Goal: Task Accomplishment & Management: Use online tool/utility

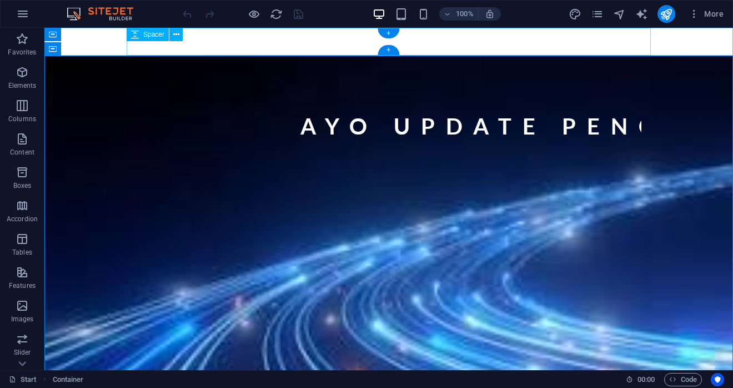
click at [377, 41] on div at bounding box center [389, 42] width 525 height 28
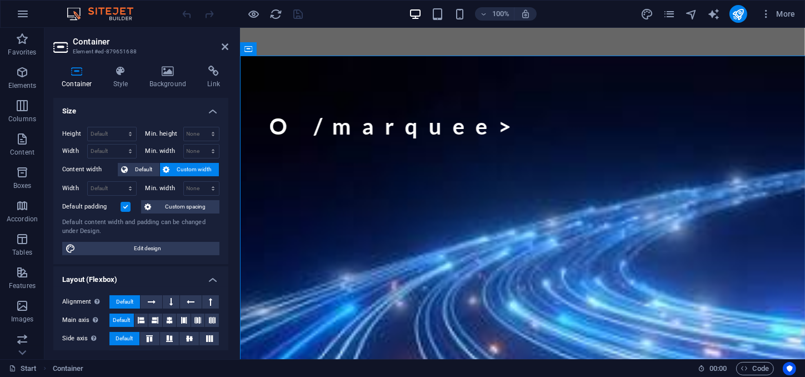
click at [221, 46] on h2 "Container" at bounding box center [151, 42] width 156 height 10
click at [229, 49] on aside "Container Element #ed-879651688 Container Style Background Link Size Height Def…" at bounding box center [142, 193] width 196 height 331
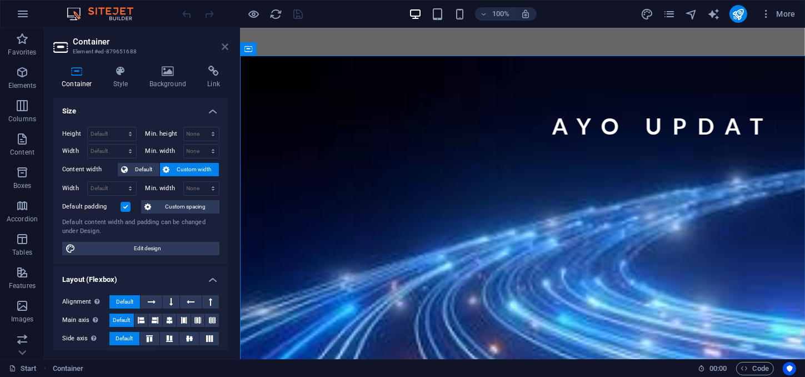
click at [224, 46] on icon at bounding box center [225, 46] width 7 height 9
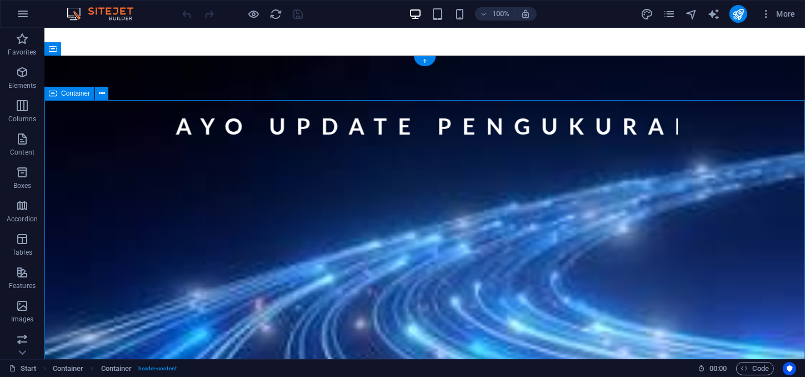
drag, startPoint x: 733, startPoint y: 182, endPoint x: 783, endPoint y: 102, distance: 94.8
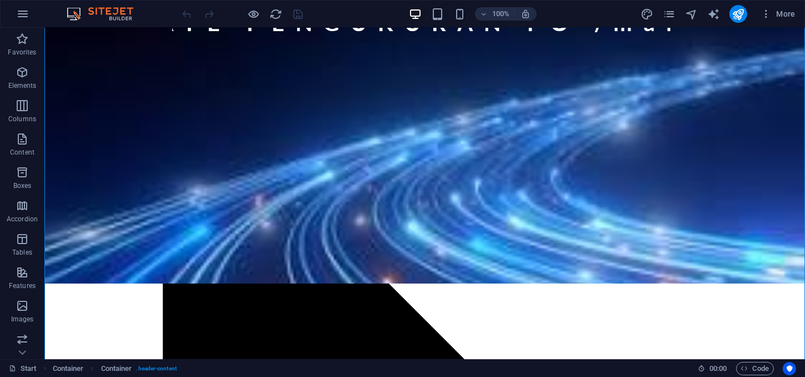
scroll to position [96, 0]
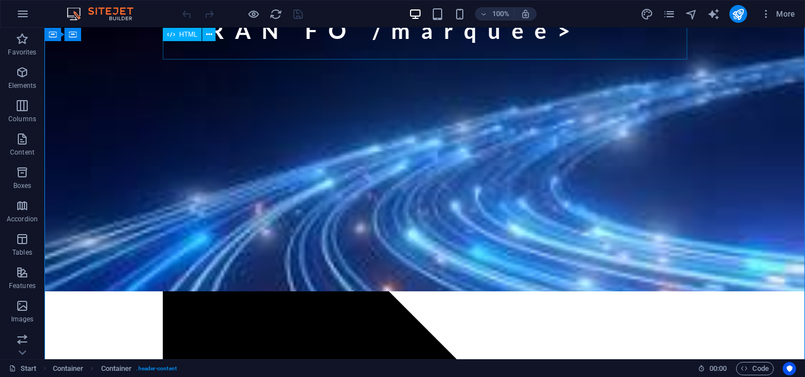
click at [571, 48] on div "AYO UPDATE PENGUKURAN FO /marquee>" at bounding box center [424, 34] width 525 height 61
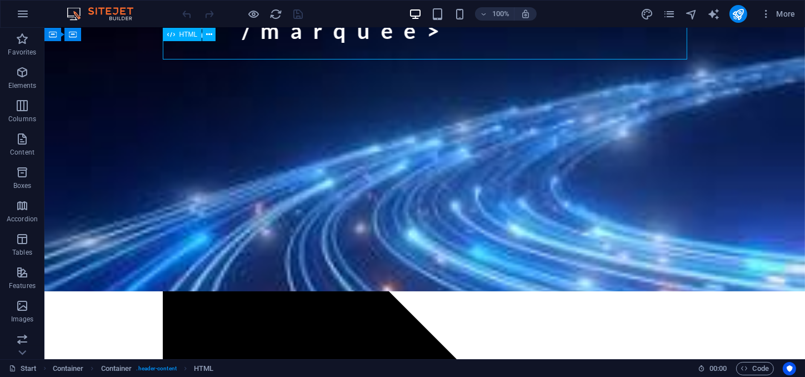
click at [571, 48] on div "AYO UPDATE PENGUKURAN FO /marquee>" at bounding box center [424, 34] width 525 height 61
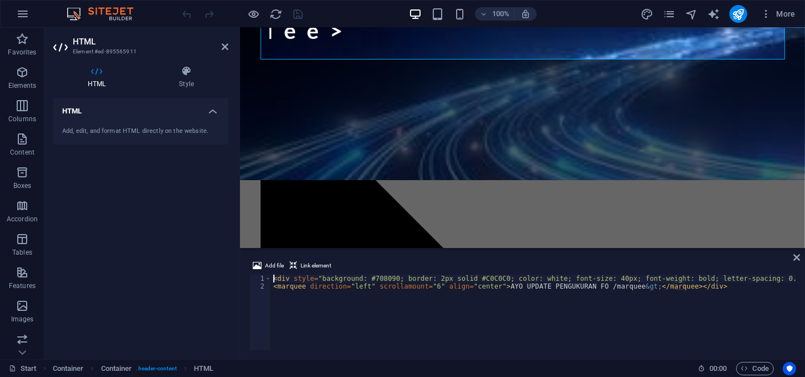
click at [642, 288] on div "< div style = "background: #708090; border: 2px solid #C0C0C0; color: white; fo…" at bounding box center [552, 319] width 562 height 91
drag, startPoint x: 630, startPoint y: 286, endPoint x: 583, endPoint y: 286, distance: 46.1
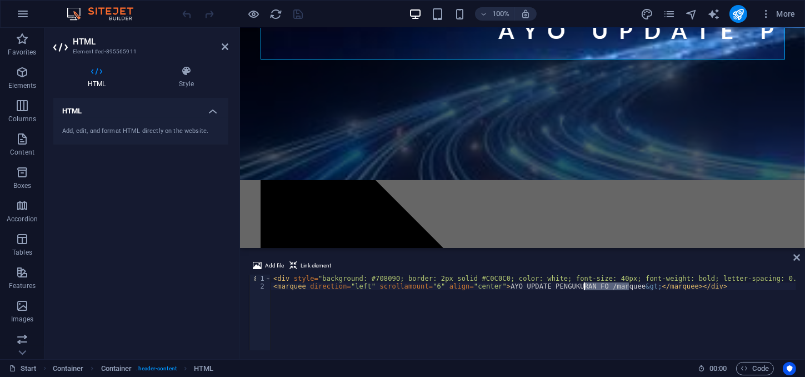
click at [583, 286] on div "< div style = "background: #708090; border: 2px solid #C0C0C0; color: white; fo…" at bounding box center [552, 319] width 562 height 91
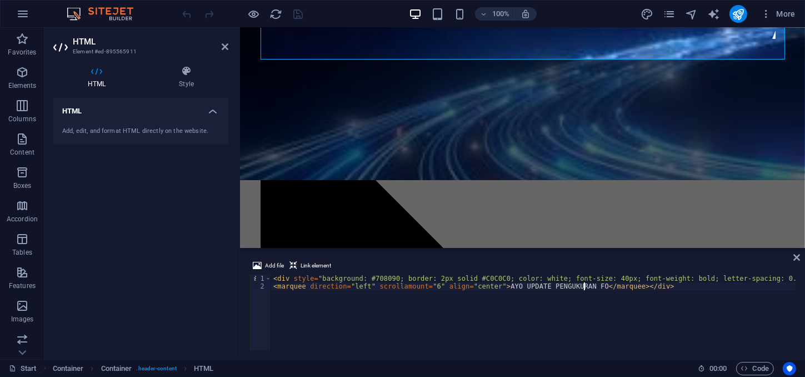
type textarea "<marquee direction="left" scrollamount="6" align="center">AYO UPDATE PENGUKURAN…"
click at [171, 209] on div "HTML Add, edit, and format HTML directly on the website." at bounding box center [140, 224] width 175 height 252
click at [293, 10] on icon "save" at bounding box center [298, 14] width 13 height 13
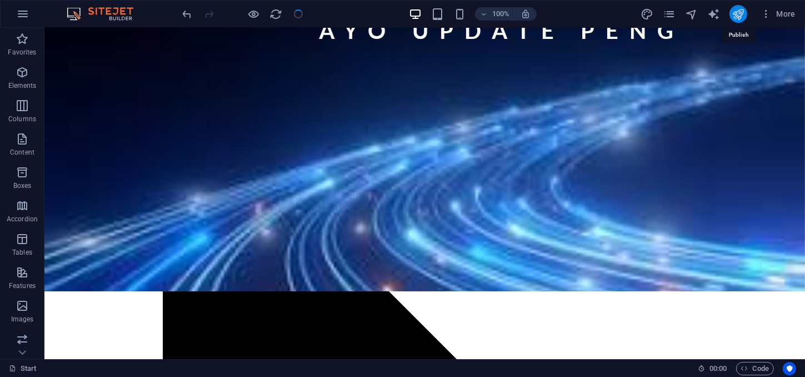
click at [733, 14] on icon "publish" at bounding box center [738, 14] width 13 height 13
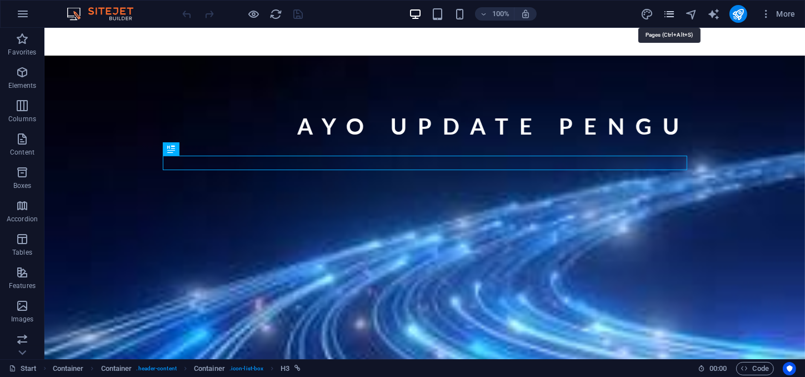
click at [671, 11] on icon "pages" at bounding box center [669, 14] width 13 height 13
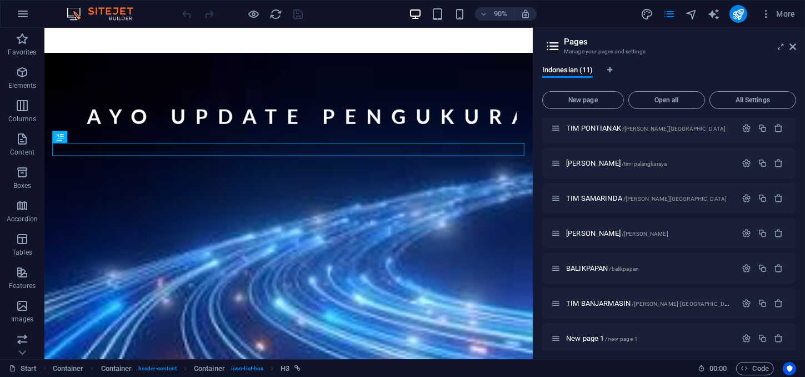
scroll to position [153, 0]
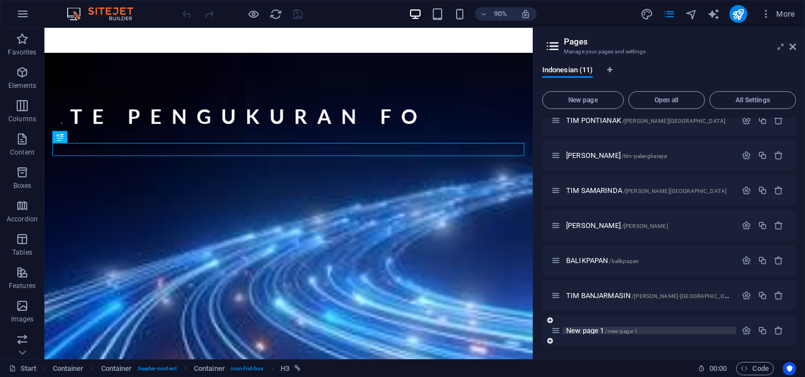
click at [608, 331] on span "/new-page-1" at bounding box center [622, 331] width 33 height 6
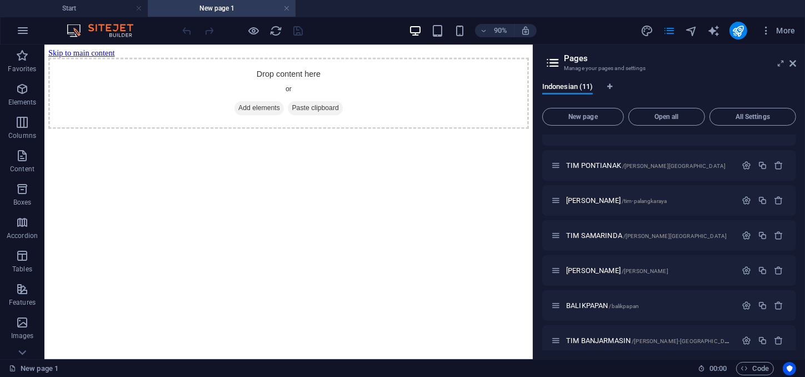
scroll to position [0, 0]
click at [249, 122] on div "Drop content here or Add elements Paste clipboard" at bounding box center [315, 97] width 534 height 79
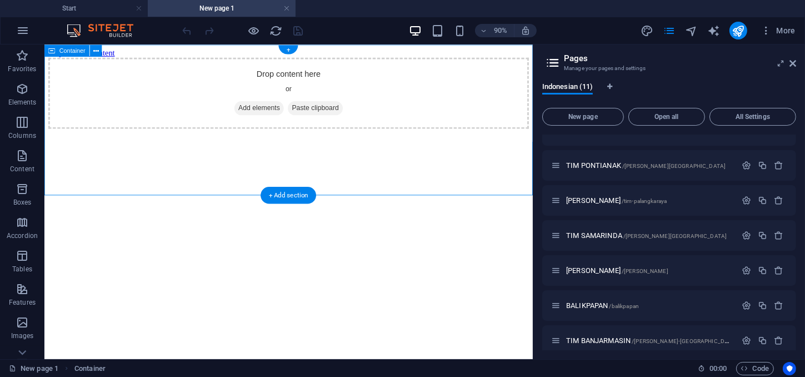
click at [249, 122] on div "Drop content here or Add elements Paste clipboard" at bounding box center [315, 97] width 534 height 79
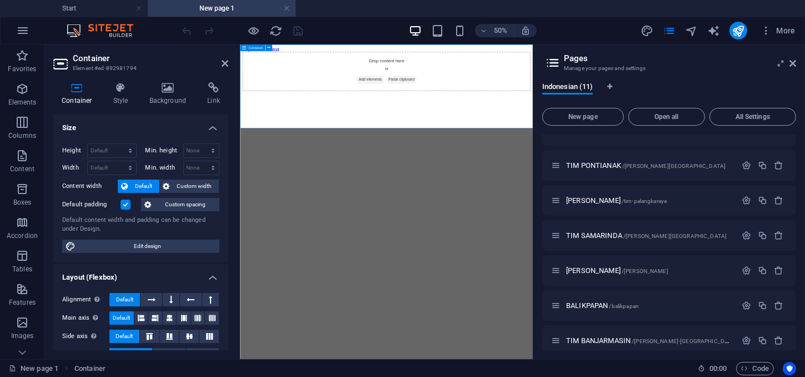
click at [378, 126] on div "Drop content here or Add elements Paste clipboard" at bounding box center [532, 97] width 577 height 79
click at [569, 137] on div "Drop content here or Add elements Paste clipboard" at bounding box center [532, 97] width 577 height 79
click at [493, 122] on span "Add elements" at bounding box center [499, 115] width 55 height 16
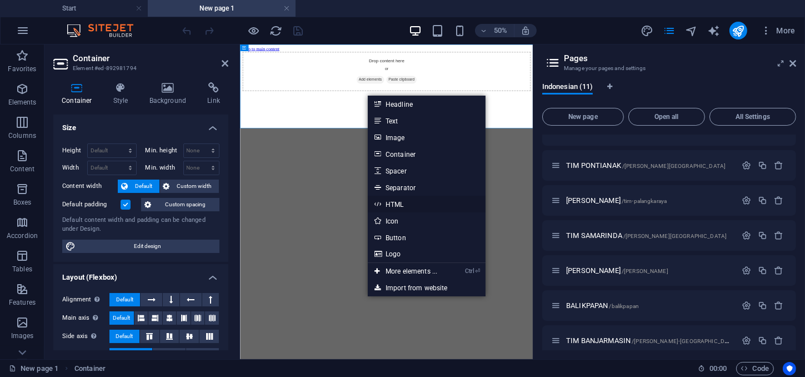
click at [408, 206] on link "HTML" at bounding box center [427, 204] width 118 height 17
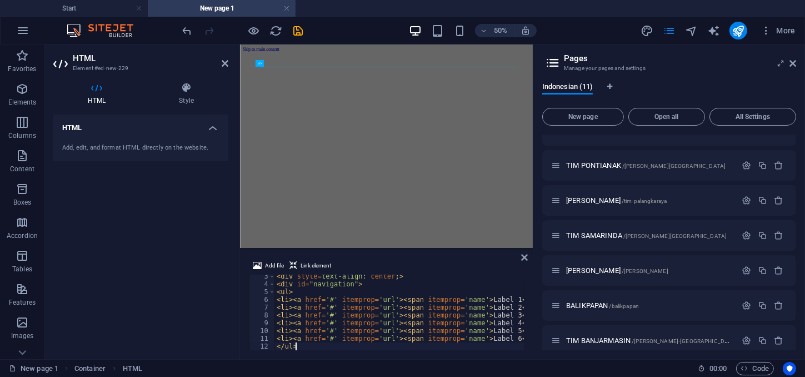
scroll to position [17, 0]
drag, startPoint x: 501, startPoint y: 300, endPoint x: 477, endPoint y: 299, distance: 24.5
click at [477, 299] on div "< div style = text-align: center ; > < div id = "navigation" > < ul > < li > < …" at bounding box center [418, 317] width 289 height 91
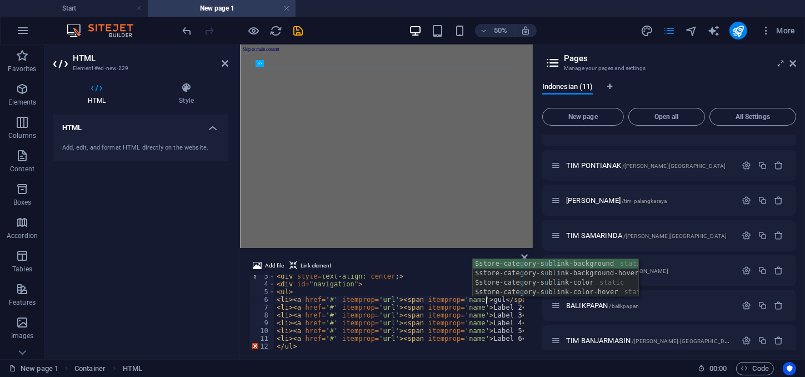
scroll to position [0, 17]
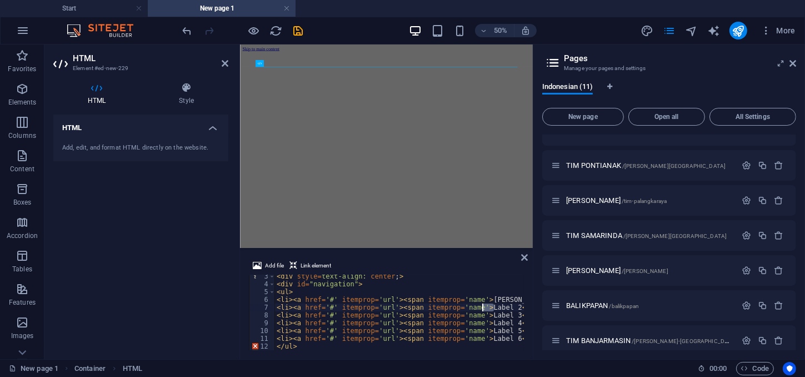
drag, startPoint x: 495, startPoint y: 310, endPoint x: 482, endPoint y: 307, distance: 13.1
click at [482, 307] on div "< div style = text-align: center ; > < div id = "navigation" > < ul > < li > < …" at bounding box center [418, 317] width 289 height 91
click at [495, 307] on div "< div style = text-align: center ; > < div id = "navigation" > < ul > < li > < …" at bounding box center [398, 312] width 249 height 76
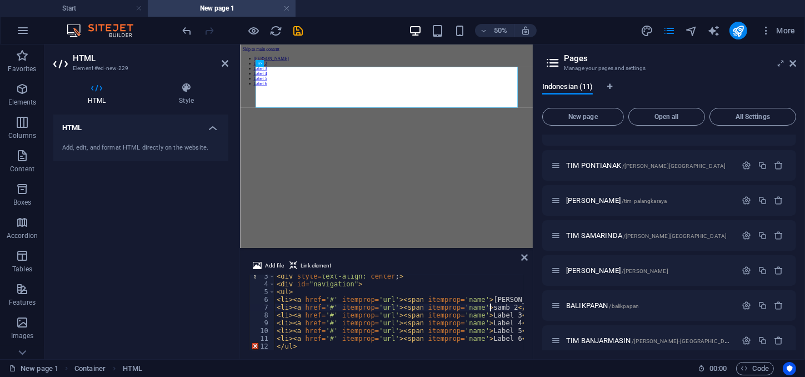
scroll to position [0, 17]
click at [494, 314] on div "< div style = text-align: center ; > < div id = "navigation" > < ul > < li > < …" at bounding box center [420, 317] width 293 height 91
click at [505, 304] on div "< div style = text-align: center ; > < div id = "navigation" > < ul > < li > < …" at bounding box center [420, 317] width 293 height 91
drag, startPoint x: 503, startPoint y: 316, endPoint x: 491, endPoint y: 316, distance: 11.7
click at [491, 316] on div "< div style = text-align: center ; > < div id = "navigation" > < ul > < li > < …" at bounding box center [418, 317] width 289 height 91
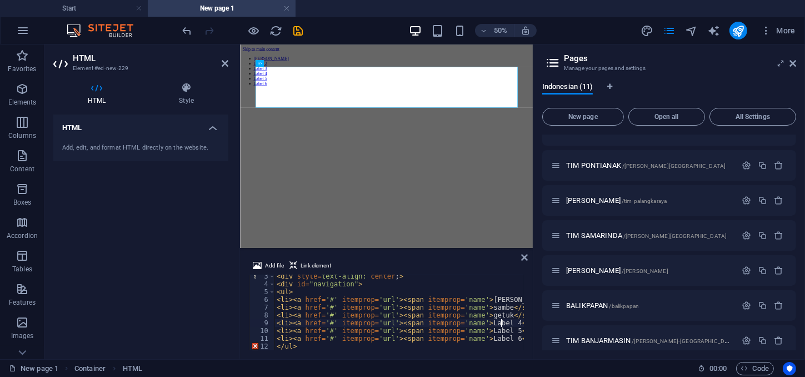
click at [502, 324] on div "< div style = text-align: center ; > < div id = "navigation" > < ul > < li > < …" at bounding box center [418, 317] width 289 height 91
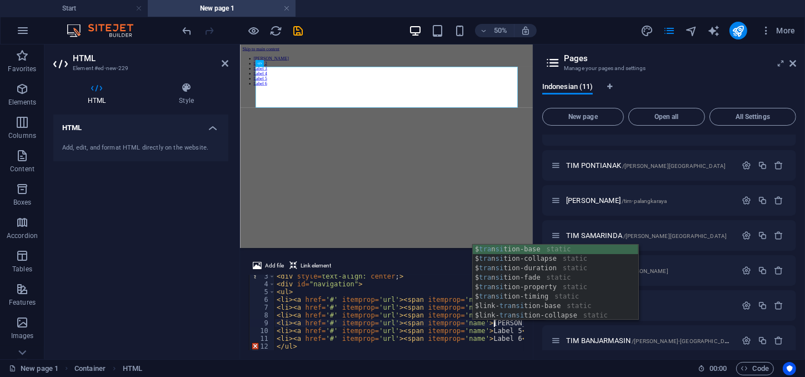
click at [502, 333] on div "< div style = text-align: center ; > < div id = "navigation" > < ul > < li > < …" at bounding box center [418, 317] width 289 height 91
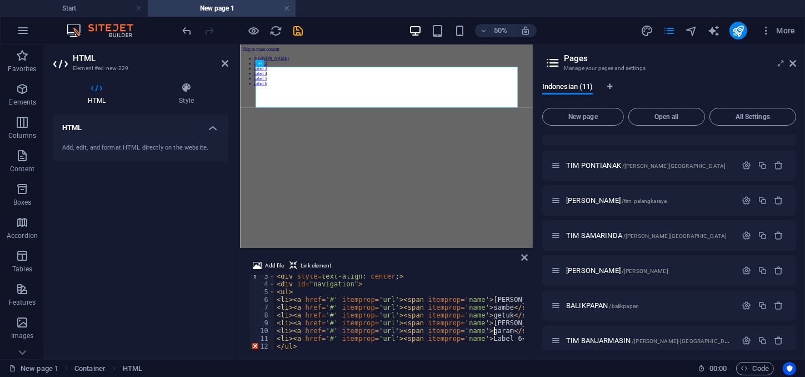
click at [503, 338] on div "< div style = text-align: center ; > < div id = "navigation" > < ul > < li > < …" at bounding box center [418, 317] width 289 height 91
click at [420, 332] on div "< div style = text-align: center ; > < div id = "navigation" > < ul > < li > < …" at bounding box center [414, 317] width 281 height 91
click at [484, 337] on div "< div style = text-align: center ; > < div id = "navigation" > < ul > < li > < …" at bounding box center [414, 317] width 281 height 91
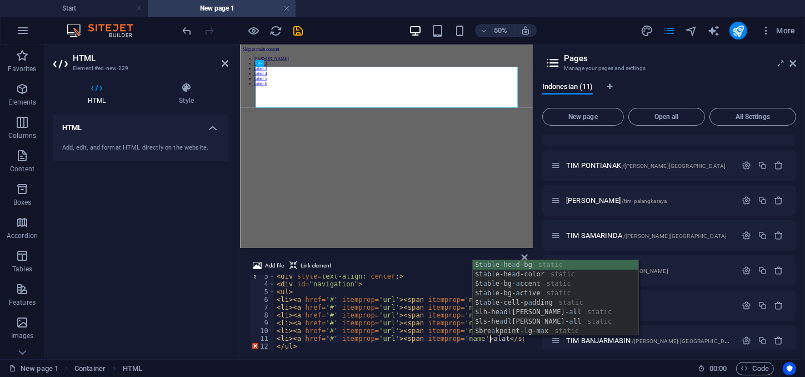
scroll to position [0, 17]
click at [330, 299] on div "< div style = text-align: center ; > < div id = "navigation" > < ul > < li > < …" at bounding box center [414, 317] width 281 height 91
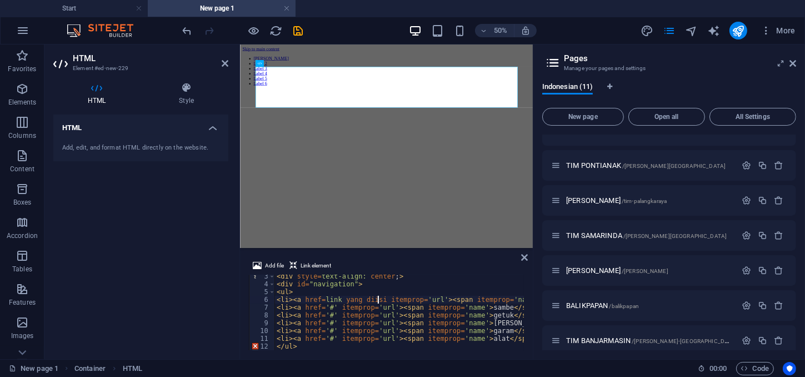
scroll to position [0, 8]
drag, startPoint x: 377, startPoint y: 299, endPoint x: 323, endPoint y: 298, distance: 54.5
click at [323, 298] on div "< div style = text-align: center ; > < div id = "navigation" > < ul > < li > < …" at bounding box center [435, 317] width 322 height 91
click at [429, 279] on div "< div style = text-align: center ; > < div id = "navigation" > < ul > < li > < …" at bounding box center [435, 317] width 322 height 91
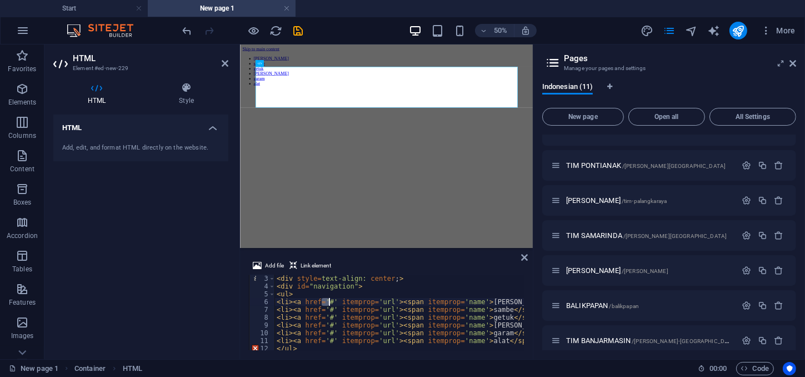
click at [329, 304] on div "< div style = text-align: center ; > < div id = "navigation" > < ul > < li > < …" at bounding box center [398, 312] width 249 height 76
paste textarea "link yang diisi"
click at [328, 310] on div "< div style = text-align: center ; > < div id = "navigation" > < ul > < li > < …" at bounding box center [439, 319] width 330 height 91
click at [331, 309] on div "< div style = text-align: center ; > < div id = "navigation" > < ul > < li > < …" at bounding box center [398, 312] width 249 height 76
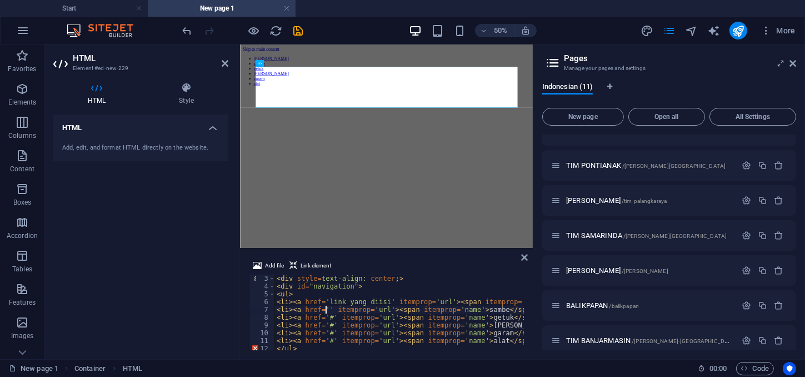
paste textarea "link yang diisi"
click at [330, 316] on div "< div style = text-align: center ; > < div id = "navigation" > < ul > < li > < …" at bounding box center [441, 319] width 334 height 91
paste textarea "link yang diisi"
click at [329, 326] on div "< div style = text-align: center ; > < div id = "navigation" > < ul > < li > < …" at bounding box center [441, 319] width 334 height 91
paste textarea "link yang diisi"
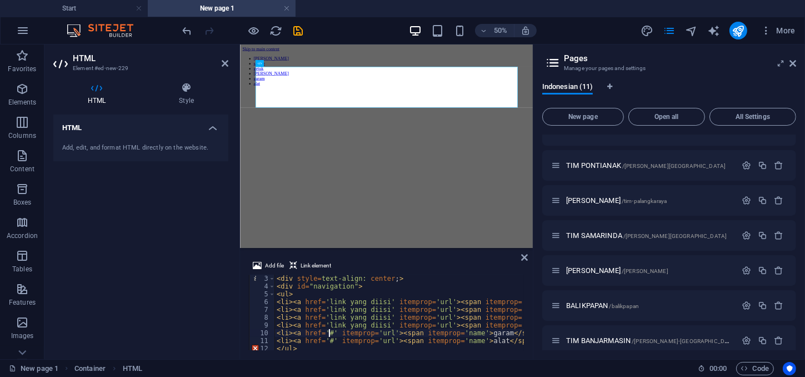
click at [330, 332] on div "< div style = text-align: center ; > < div id = "navigation" > < ul > < li > < …" at bounding box center [441, 319] width 334 height 91
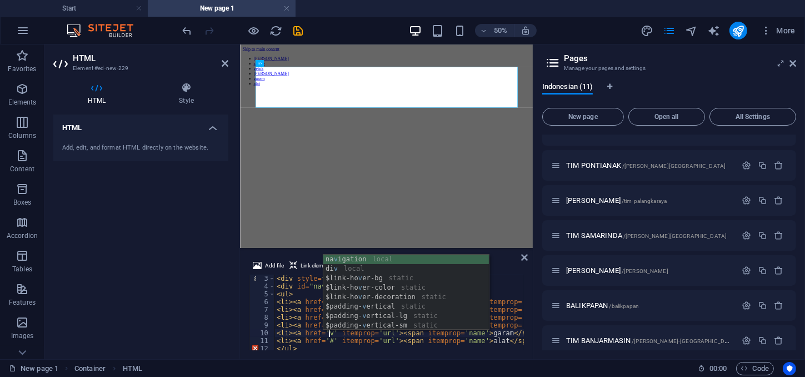
scroll to position [0, 4]
click at [299, 311] on div "< div style = text-align: center ; > < div id = "navigation" > < ul > < li > < …" at bounding box center [441, 319] width 334 height 91
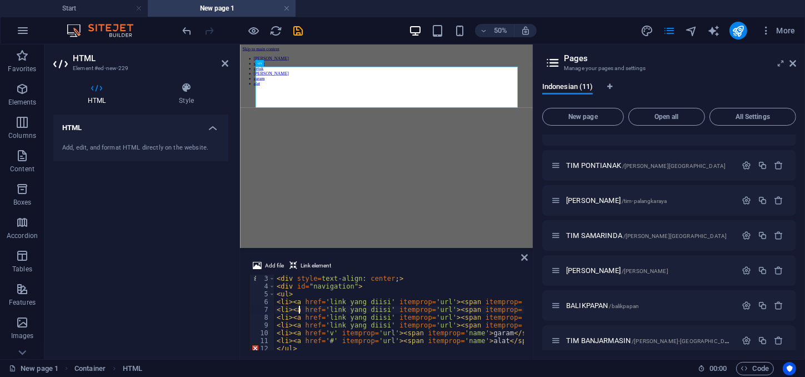
click at [331, 339] on div "<li><a href='link yang diisi' itemprop='url'><span itemprop='name'>sambe</span>…" at bounding box center [386, 312] width 275 height 76
paste textarea "link yang diisi"
click at [330, 333] on div "< div style = text-align: center ; > < div id = "navigation" > < ul > < li > < …" at bounding box center [441, 319] width 334 height 91
paste textarea "link yang diisi"
type textarea "<li><a href='link yang diisi' itemprop='url'><span itemprop='name'>garam</span>…"
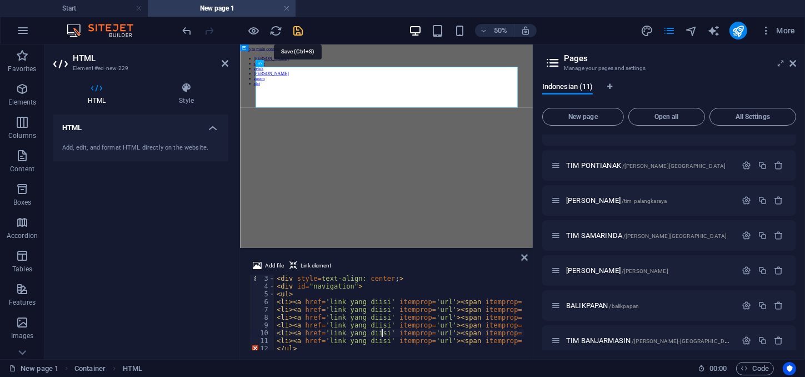
click at [302, 29] on icon "save" at bounding box center [298, 30] width 13 height 13
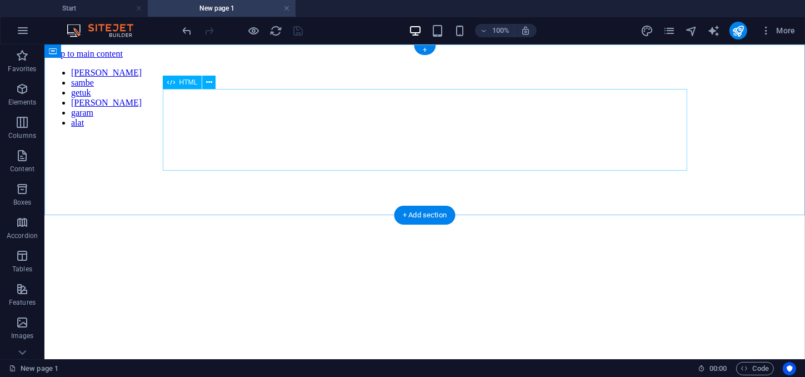
click at [259, 127] on div "gula sambe getuk trasi garam alat" at bounding box center [424, 97] width 752 height 60
click at [412, 127] on div "gula sambe getuk trasi garam alat" at bounding box center [424, 97] width 752 height 60
click at [768, 106] on div "gula sambe getuk trasi garam alat" at bounding box center [424, 97] width 752 height 60
click at [298, 127] on div "gula sambe getuk trasi garam alat" at bounding box center [424, 97] width 752 height 60
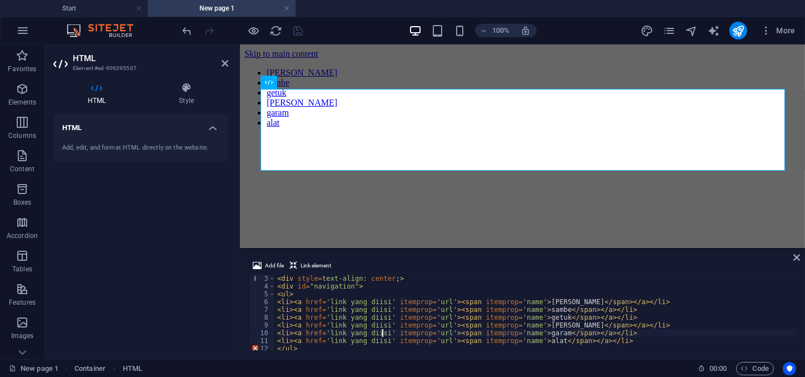
scroll to position [17, 0]
click at [625, 348] on div "< div style = text-align: center ; > < div id = "navigation" > < ul > < li > < …" at bounding box center [535, 319] width 521 height 91
type textarea "</ul>"
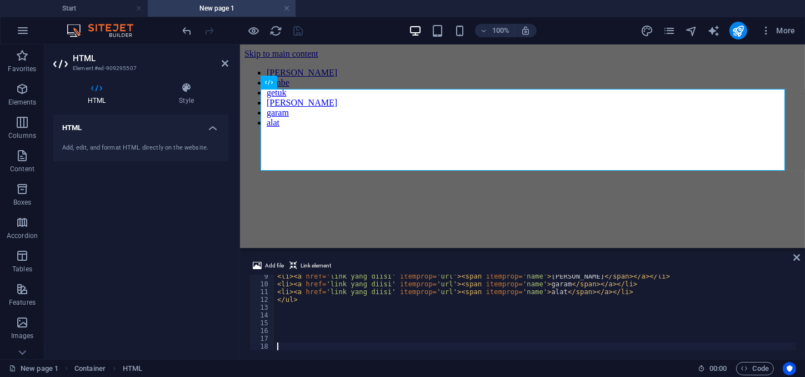
scroll to position [158, 0]
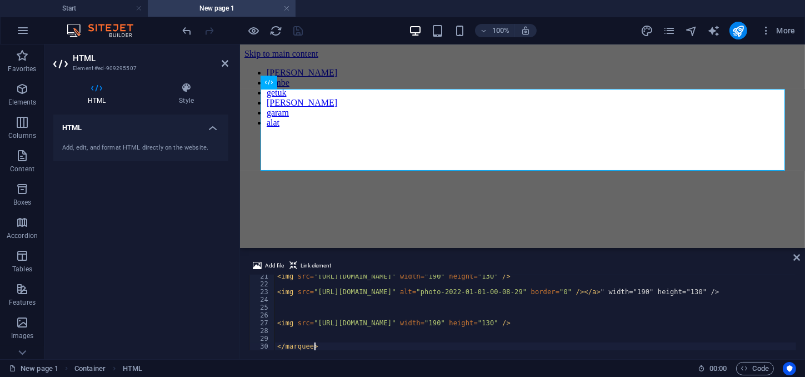
type textarea "</marquee>"
drag, startPoint x: 129, startPoint y: 288, endPoint x: 233, endPoint y: 157, distance: 167.3
click at [129, 282] on div "HTML Add, edit, and format HTML directly on the website." at bounding box center [140, 232] width 175 height 236
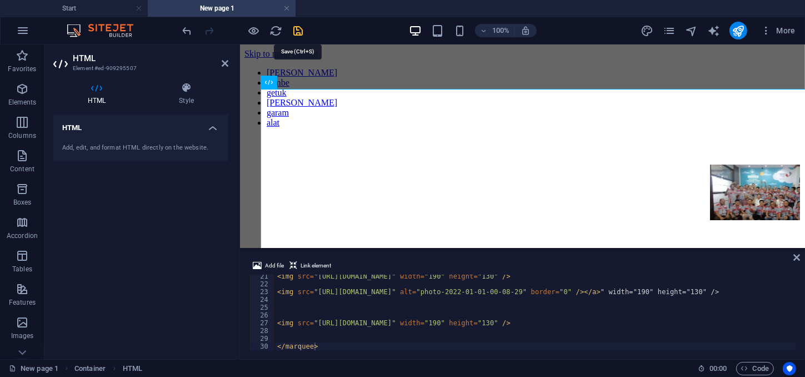
click at [297, 29] on icon "save" at bounding box center [298, 30] width 13 height 13
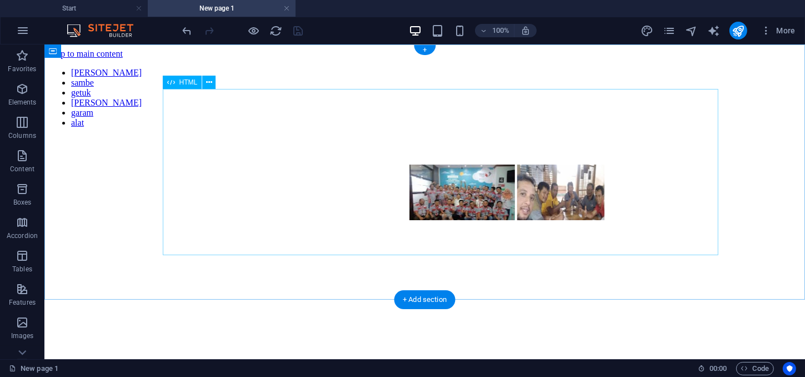
click at [600, 107] on div "gula sambe getuk trasi garam alat " width="190" height="130" />" at bounding box center [424, 144] width 752 height 154
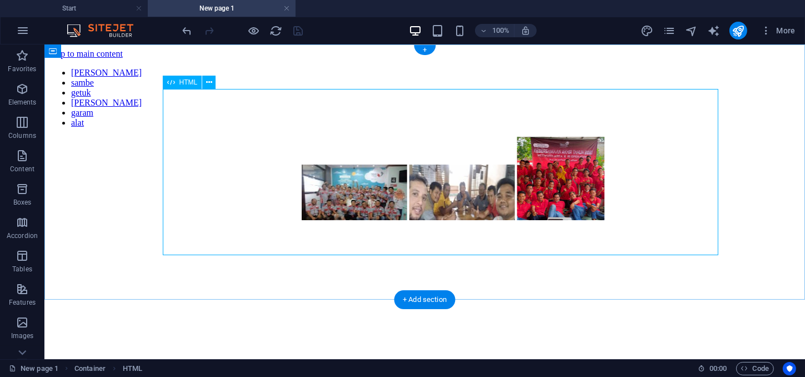
click at [612, 125] on div "gula sambe getuk trasi garam alat " width="190" height="130" />" at bounding box center [424, 144] width 752 height 154
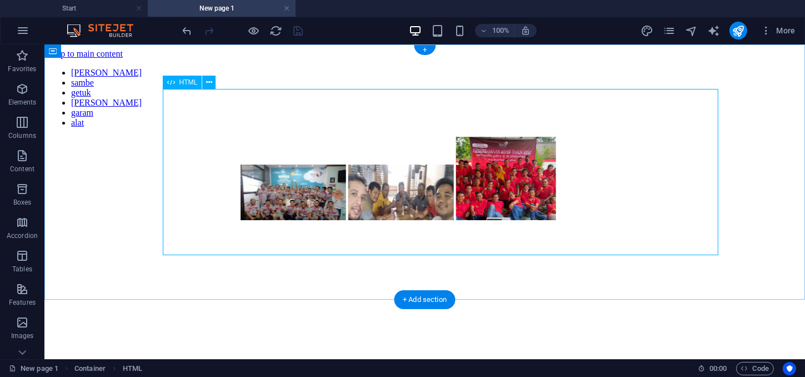
click at [612, 125] on div "gula sambe getuk trasi garam alat " width="190" height="130" />" at bounding box center [424, 144] width 752 height 154
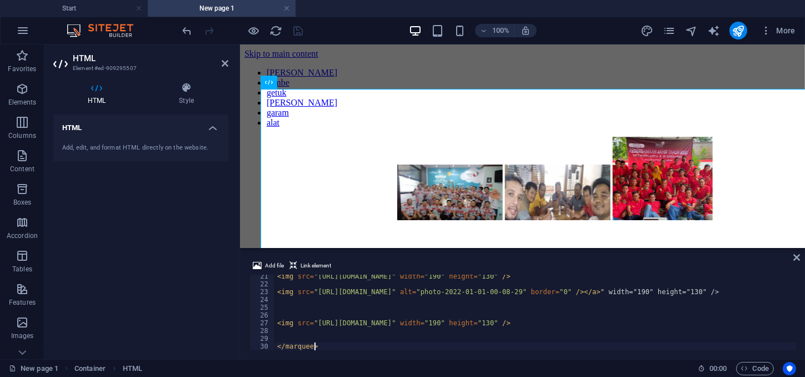
scroll to position [0, 0]
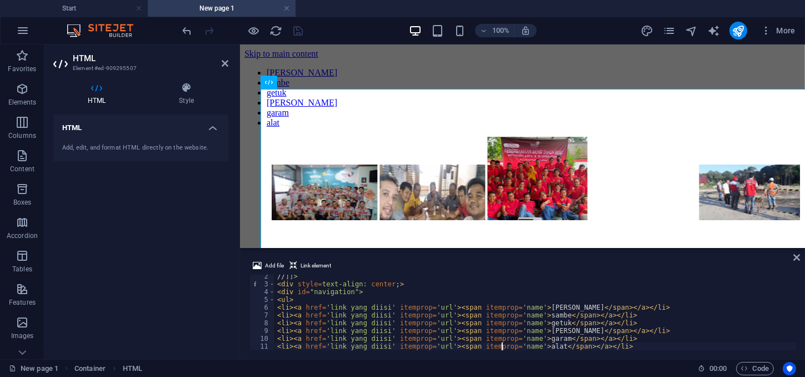
type textarea "</ul>"
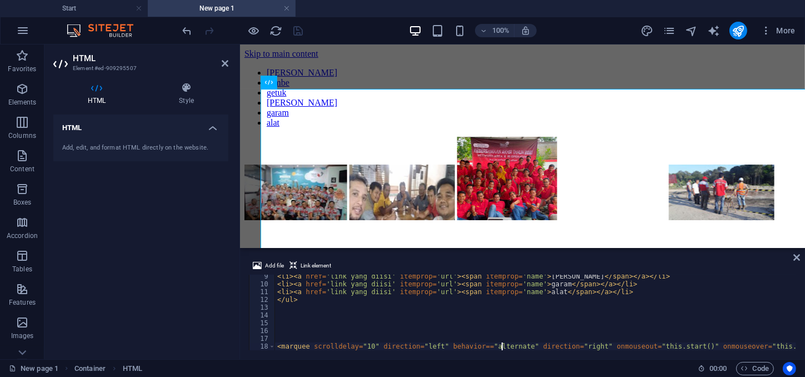
type textarea "<img src="https://blogger.googleusercontent.com/img/b/R29vZ2xl/AVvXsEjpTd44Hebp…"
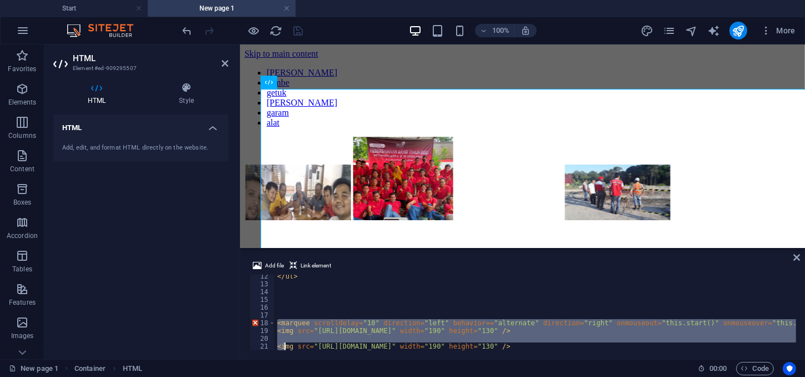
scroll to position [158, 0]
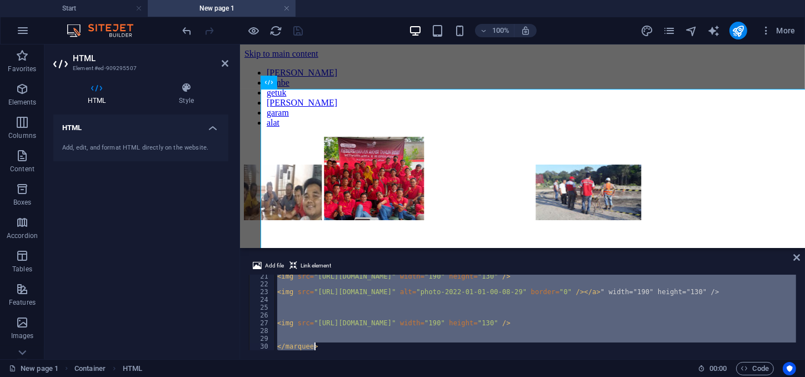
drag, startPoint x: 275, startPoint y: 330, endPoint x: 343, endPoint y: 363, distance: 76.0
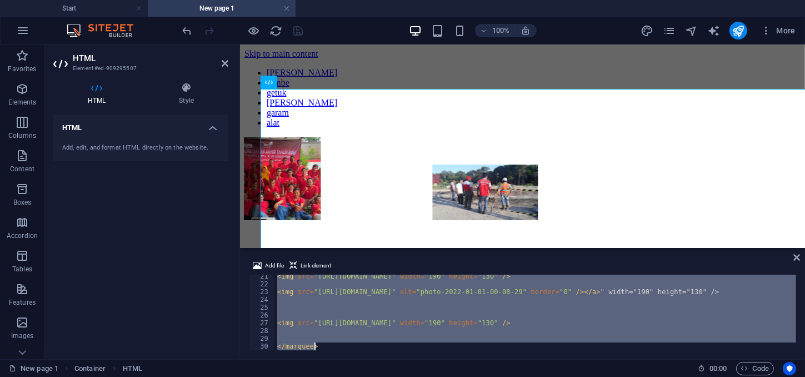
type textarea "</marquee>"
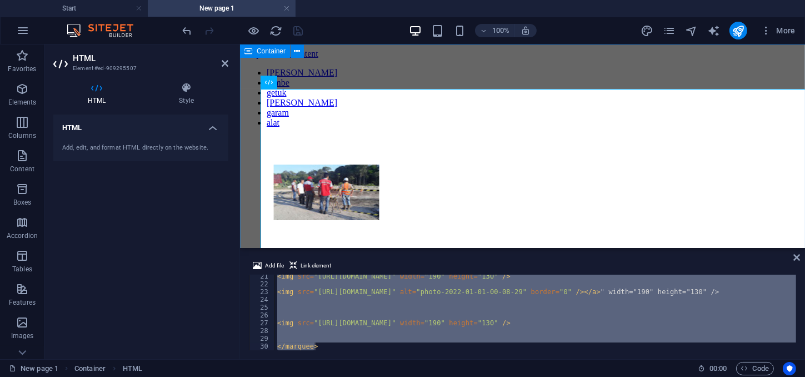
click at [572, 67] on div "gula sambe getuk trasi garam alat " width="190" height="130" />" at bounding box center [522, 144] width 556 height 154
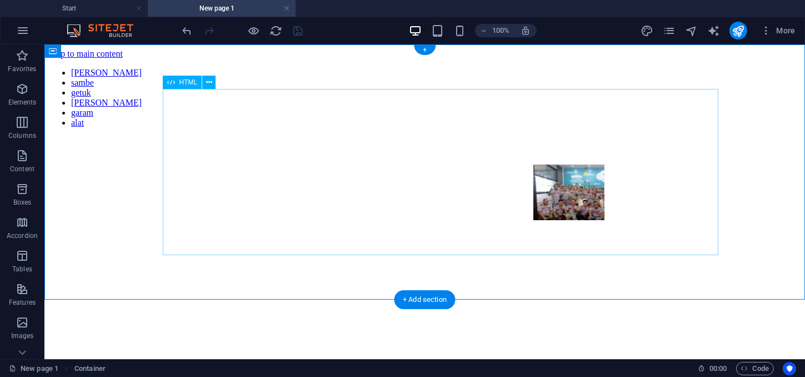
click at [418, 222] on div "gula sambe getuk trasi garam alat " width="190" height="130" />" at bounding box center [424, 144] width 752 height 154
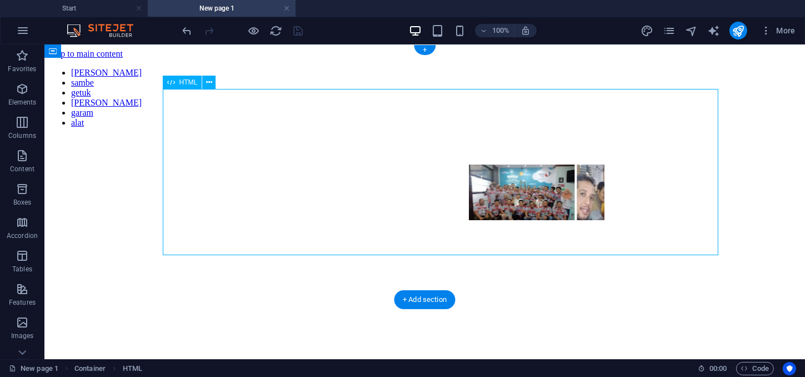
click at [418, 222] on div "gula sambe getuk trasi garam alat " width="190" height="130" />" at bounding box center [424, 144] width 752 height 154
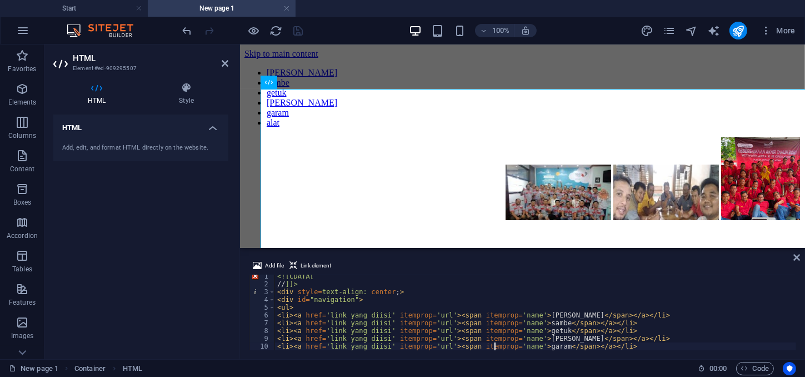
type textarea "</ul>"
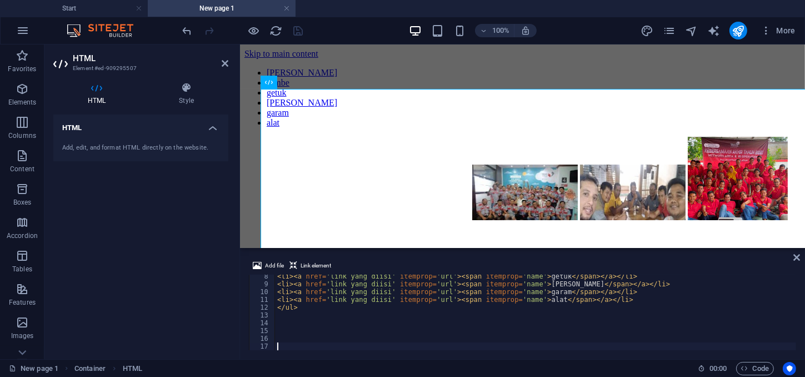
type textarea "<img src="https://blogger.googleusercontent.com/img/b/R29vZ2xl/AVvXsEjpTd44Hebp…"
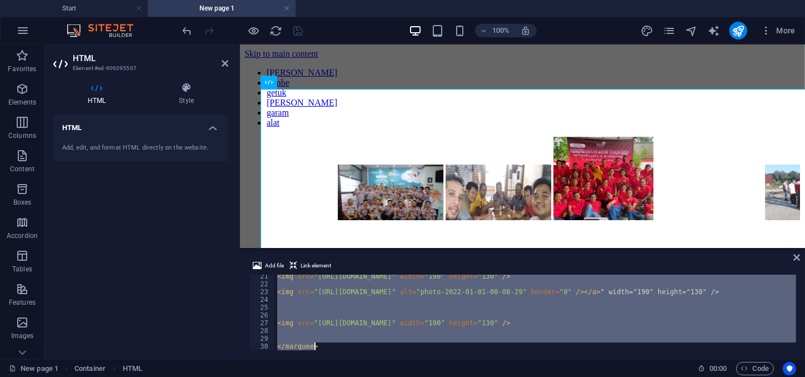
drag, startPoint x: 276, startPoint y: 331, endPoint x: 327, endPoint y: 387, distance: 76.3
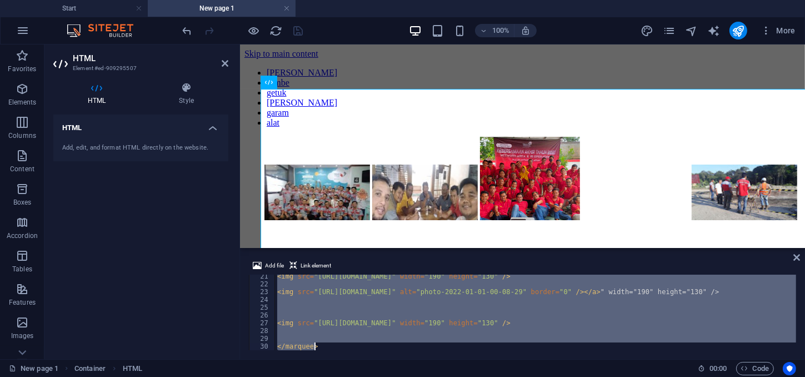
click at [327, 350] on div "< img src = "https://blogger.googleusercontent.com/img/b/R29vZ2xl/AVvXsEgzmIYj6…" at bounding box center [535, 312] width 521 height 76
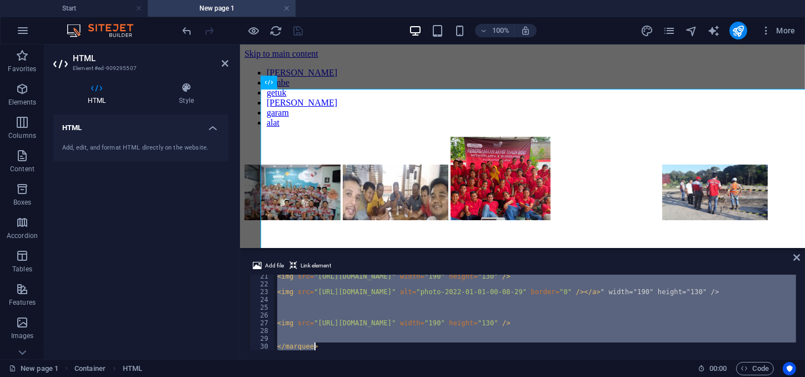
type textarea "</marquee>"
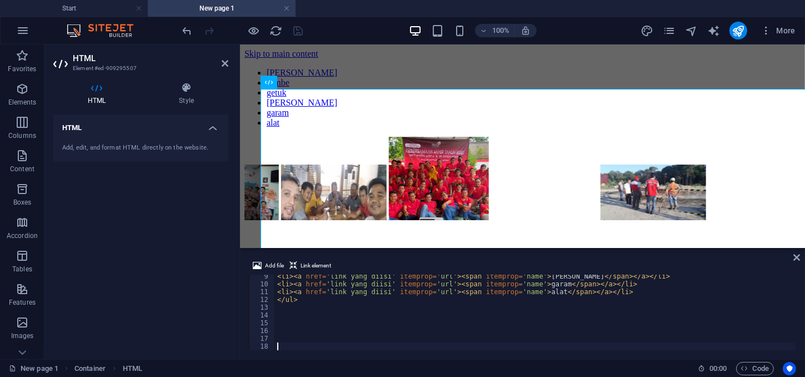
scroll to position [166, 0]
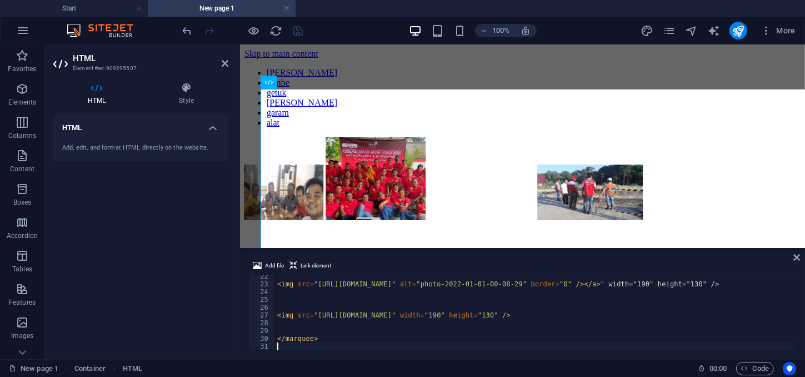
drag, startPoint x: 162, startPoint y: 209, endPoint x: 203, endPoint y: 151, distance: 72.2
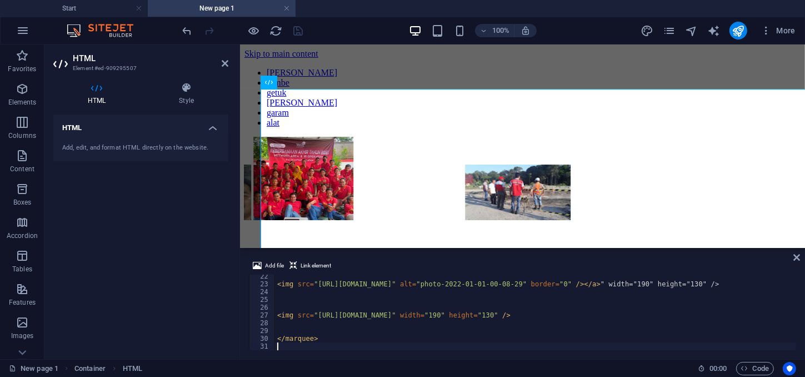
click at [162, 207] on div "HTML Add, edit, and format HTML directly on the website." at bounding box center [140, 232] width 175 height 236
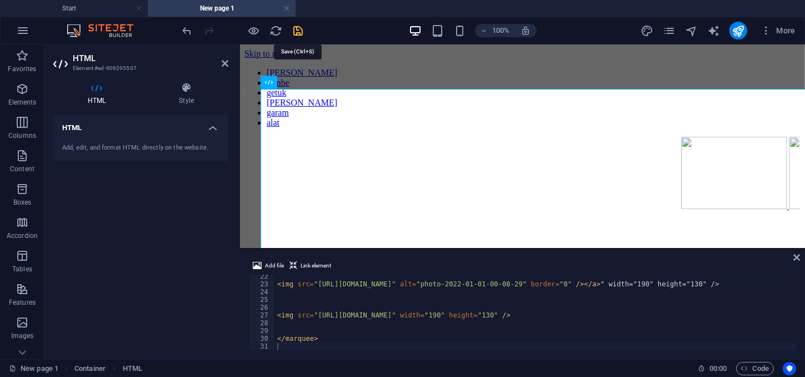
click at [299, 28] on icon "save" at bounding box center [298, 30] width 13 height 13
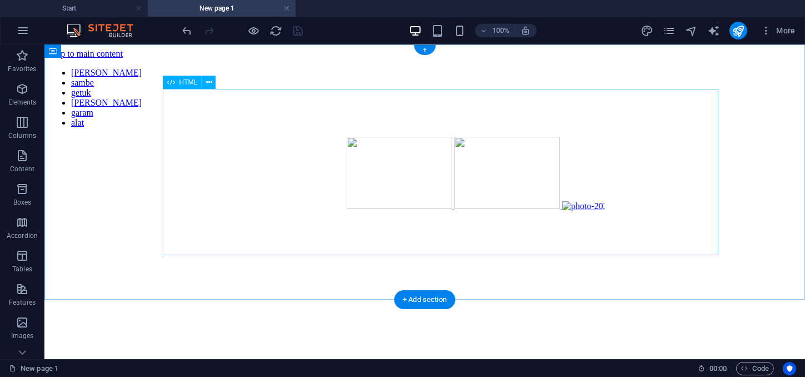
click at [397, 222] on div "gula sambe getuk trasi garam alat " width="190" height="130" />" at bounding box center [424, 144] width 752 height 154
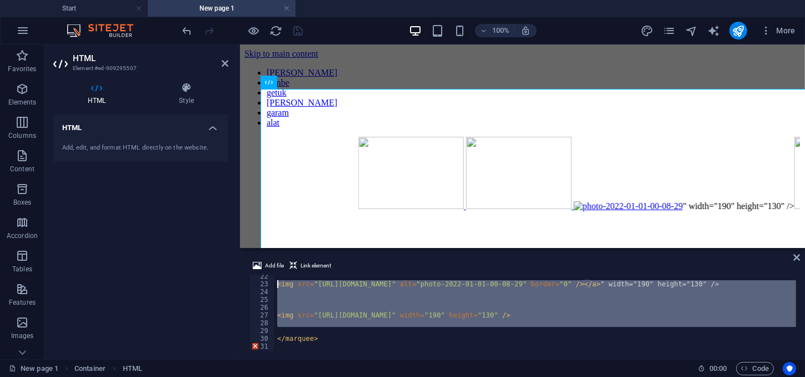
drag, startPoint x: 323, startPoint y: 333, endPoint x: 268, endPoint y: 282, distance: 74.7
click at [275, 282] on div "< img src = "https://ibb.co.com/ksQKM89L" alt = "photo-2022-01-01-00-08-29" bor…" at bounding box center [535, 312] width 521 height 76
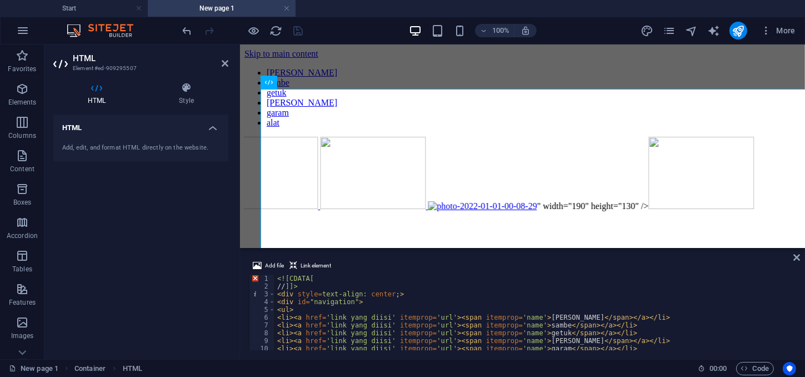
click at [307, 330] on div "<![CDATA[ // ]]> < div style = text-align: center ; > < div id = "navigation" >…" at bounding box center [675, 319] width 801 height 91
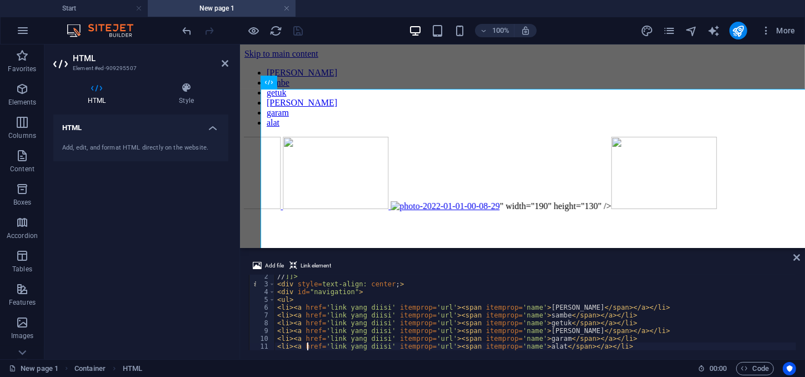
type textarea "</ul>"
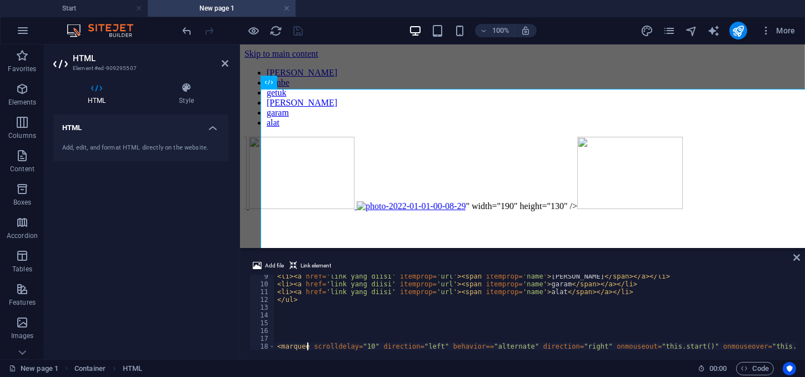
type textarea "<img src="https://ibb.co.com/pVfRkjn" width="190" height="130" />"
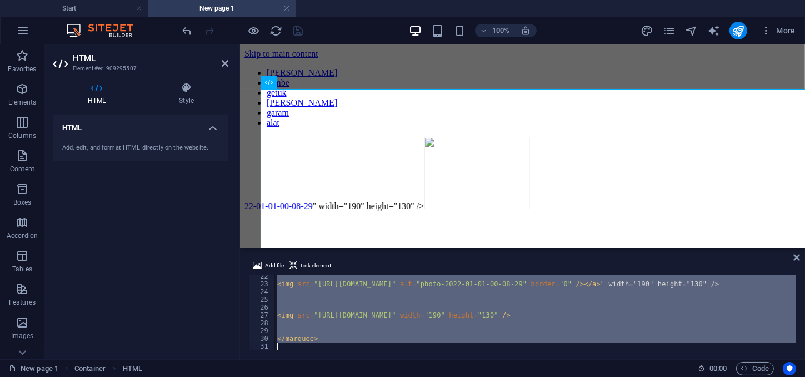
drag, startPoint x: 278, startPoint y: 330, endPoint x: 298, endPoint y: 376, distance: 50.6
click at [298, 350] on div "< img src = "https://ibb.co.com/ksQKM89L" alt = "photo-2022-01-01-00-08-29" bor…" at bounding box center [535, 312] width 521 height 76
type textarea "</marquee>"
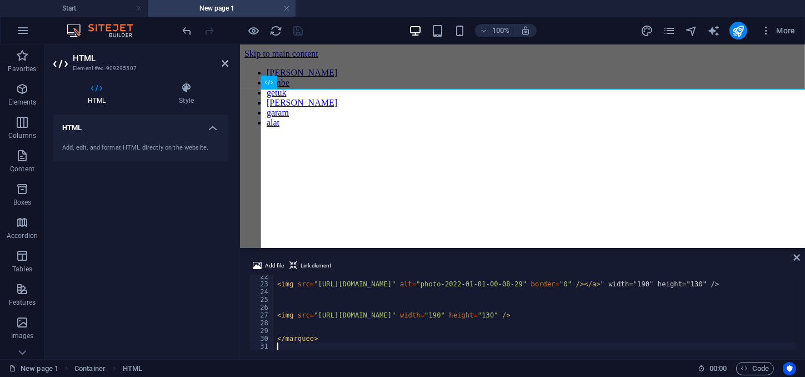
drag, startPoint x: 196, startPoint y: 282, endPoint x: 196, endPoint y: 261, distance: 21.1
click at [195, 277] on div "HTML Add, edit, and format HTML directly on the website." at bounding box center [140, 232] width 175 height 236
click at [300, 31] on icon "save" at bounding box center [298, 30] width 13 height 13
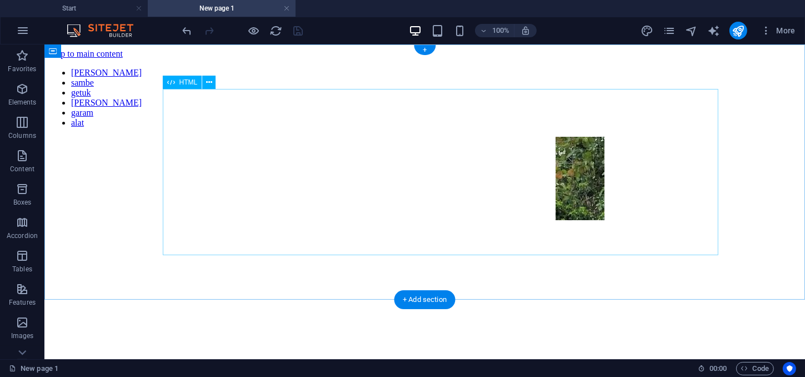
click at [517, 189] on div "gula sambe getuk trasi garam alat " width="190" height="130" />" at bounding box center [424, 144] width 752 height 154
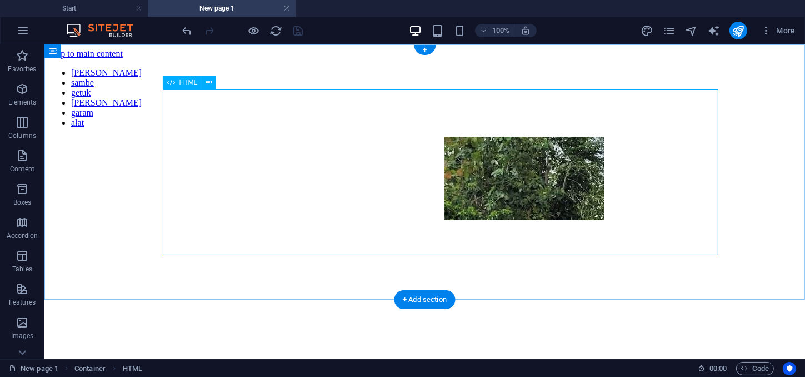
click at [311, 222] on div "gula sambe getuk trasi garam alat " width="190" height="130" />" at bounding box center [424, 144] width 752 height 154
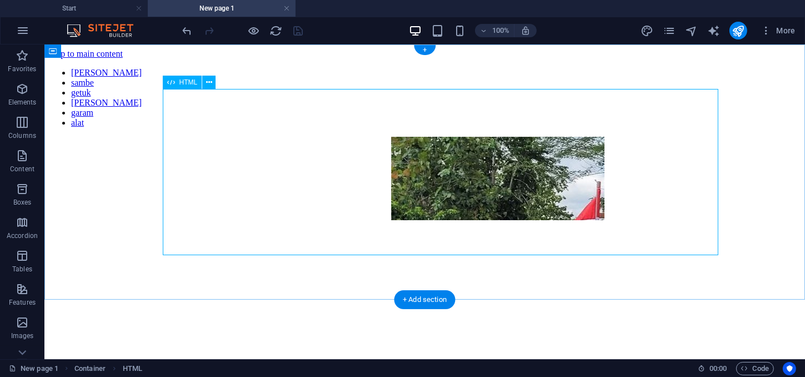
click at [311, 222] on div "gula sambe getuk trasi garam alat " width="190" height="130" />" at bounding box center [424, 144] width 752 height 154
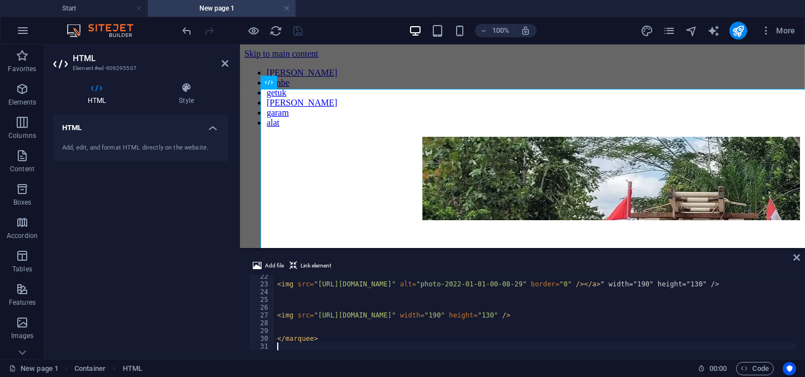
click at [413, 287] on div "< img src = "https://i.ibb.co.com/LXnSvtJT/photo-2025-09-04-23-26-52.jpg" alt =…" at bounding box center [675, 317] width 801 height 91
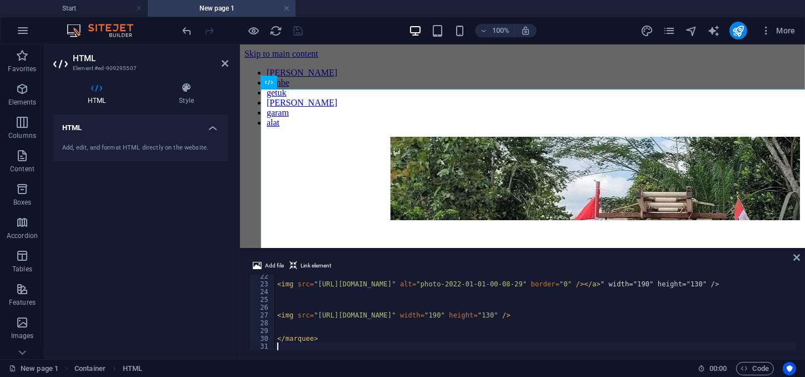
type textarea "<img src="https://i.ibb.co.com/LXnSvtJT/photo-2025-09-04-23-26-52.jpg" alt="pho…"
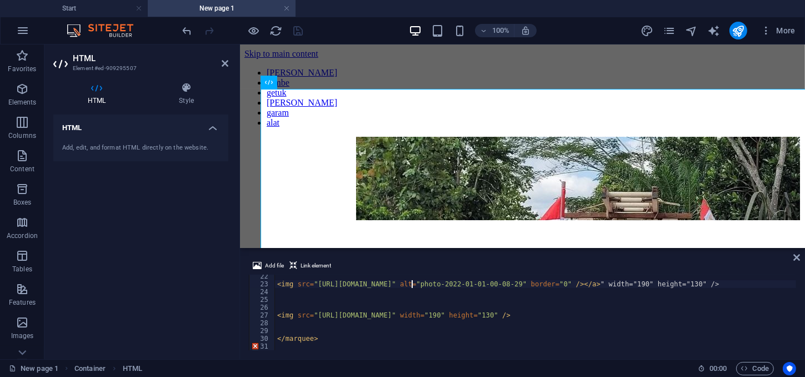
type textarea "<img src="https://i.ibb.co.com/8gymHXJ6/photo-2025-09-04-23-27-03.jpg" width="1…"
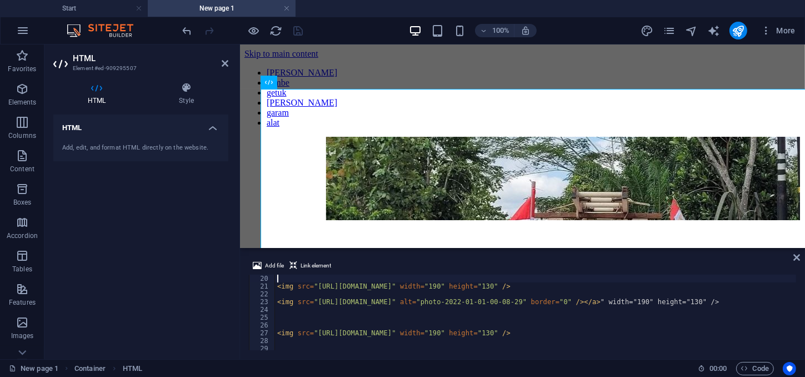
type textarea "<marquee scrolldelay="10" direction="left" behavior=="alternate" direction="rig…"
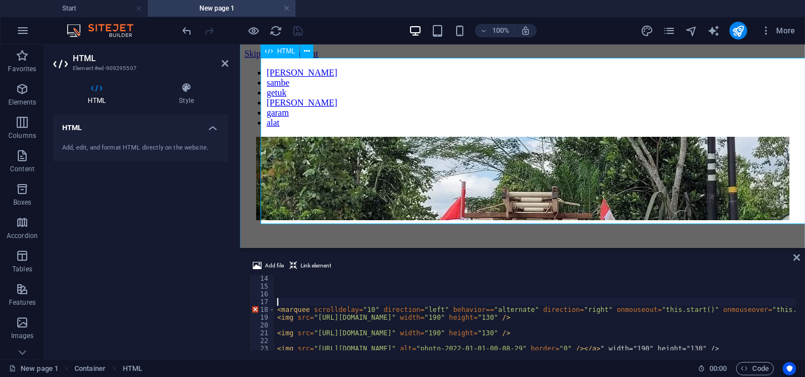
scroll to position [52, 0]
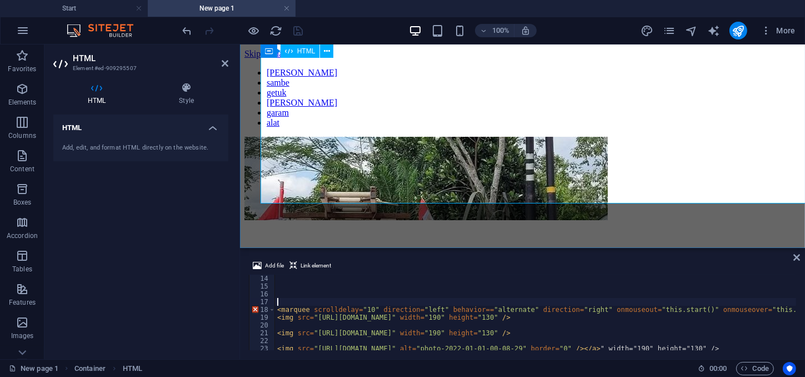
click at [696, 79] on div "gula sambe getuk trasi garam alat " width="190" height="130" />" at bounding box center [522, 144] width 556 height 154
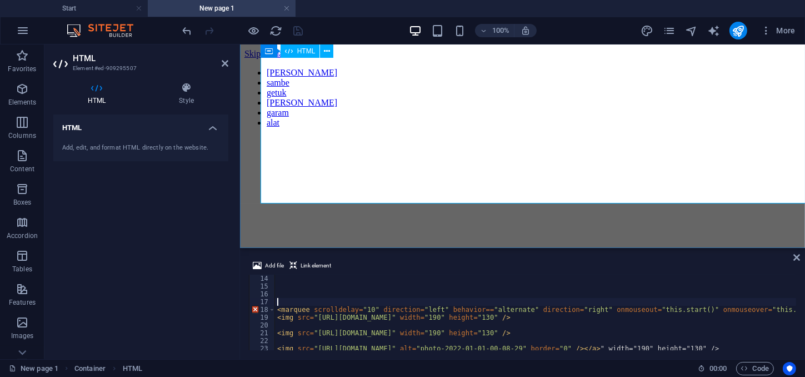
click at [696, 79] on div "gula sambe getuk trasi garam alat " width="190" height="130" />" at bounding box center [522, 144] width 556 height 154
click at [611, 67] on div "gula sambe getuk trasi garam alat " width="190" height="130" />" at bounding box center [522, 144] width 556 height 154
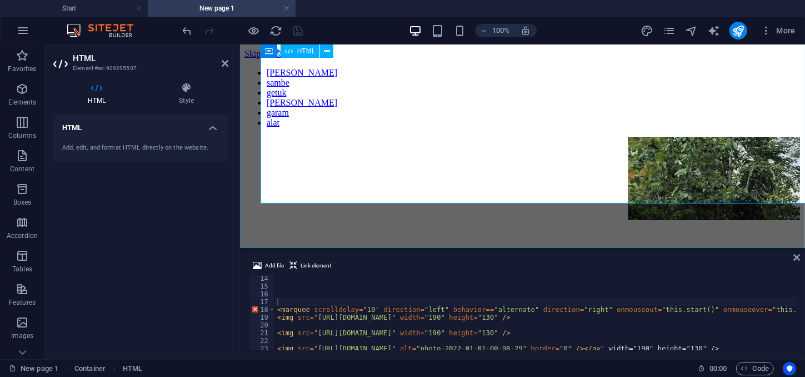
click at [712, 140] on div "gula sambe getuk trasi garam alat " width="190" height="130" />" at bounding box center [522, 144] width 556 height 154
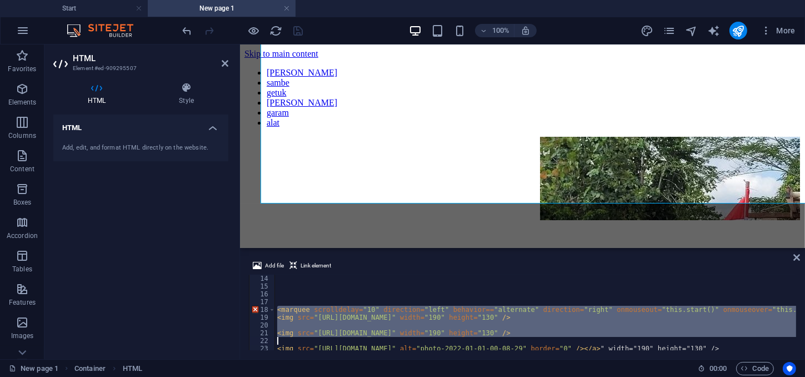
scroll to position [166, 0]
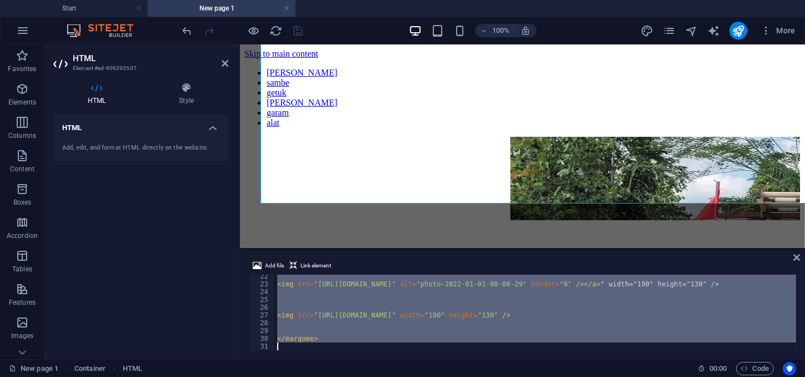
drag, startPoint x: 278, startPoint y: 309, endPoint x: 299, endPoint y: 370, distance: 64.8
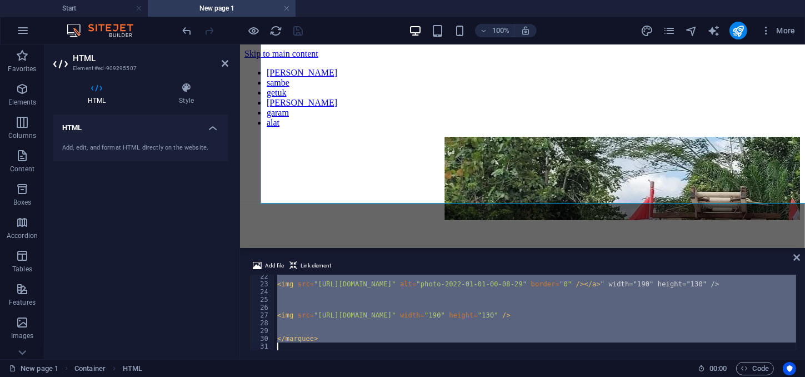
click at [299, 350] on div "< img src = "https://i.ibb.co.com/LXnSvtJT/photo-2025-09-04-23-26-52.jpg" alt =…" at bounding box center [535, 312] width 521 height 76
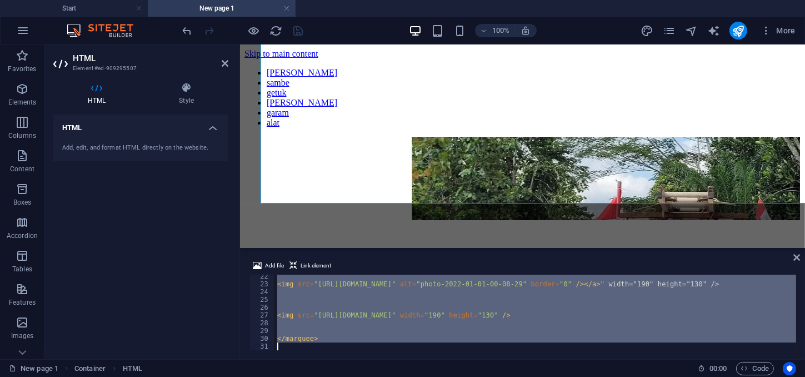
type textarea "</marquee>"
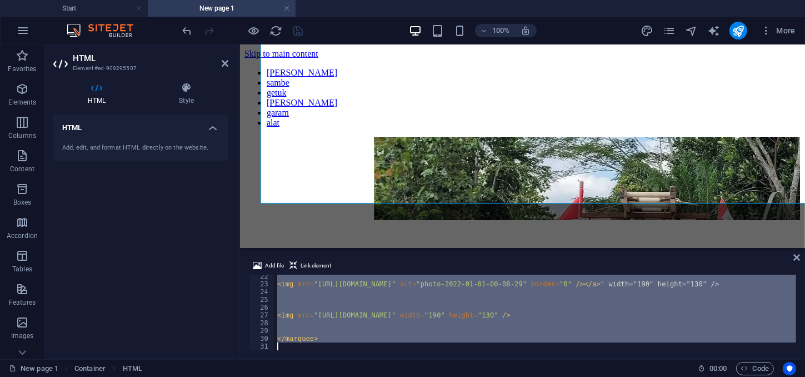
paste textarea
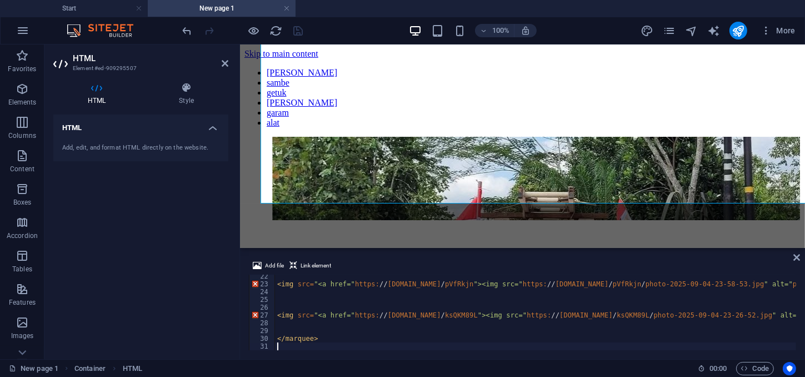
drag, startPoint x: 155, startPoint y: 254, endPoint x: 217, endPoint y: 113, distance: 154.8
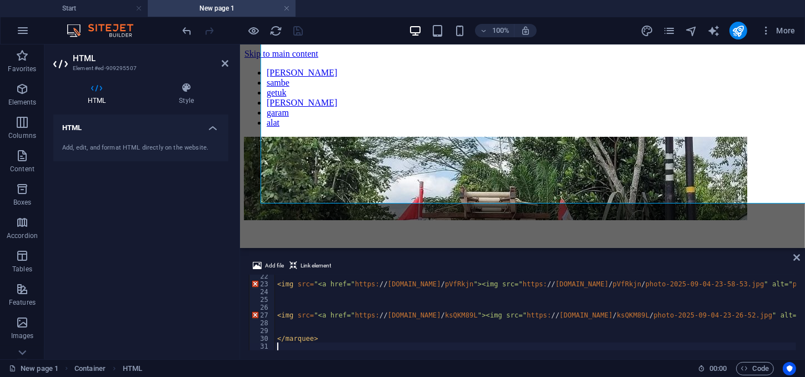
click at [156, 249] on div "HTML Add, edit, and format HTML directly on the website." at bounding box center [140, 232] width 175 height 236
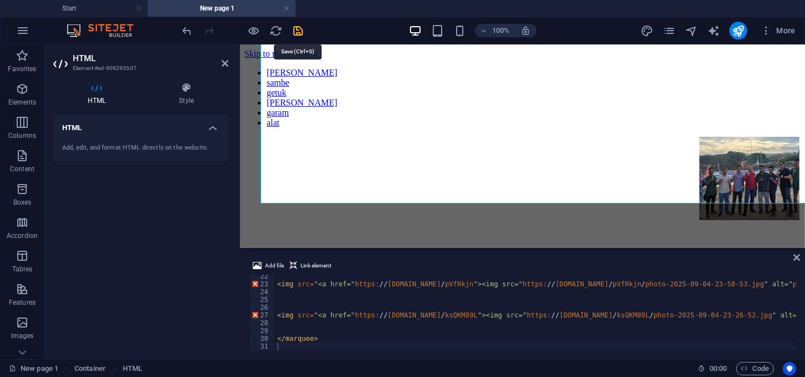
click at [299, 33] on icon "save" at bounding box center [298, 30] width 13 height 13
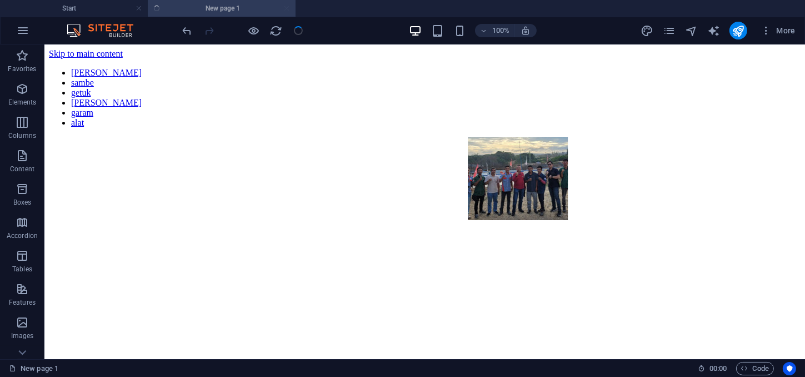
scroll to position [0, 0]
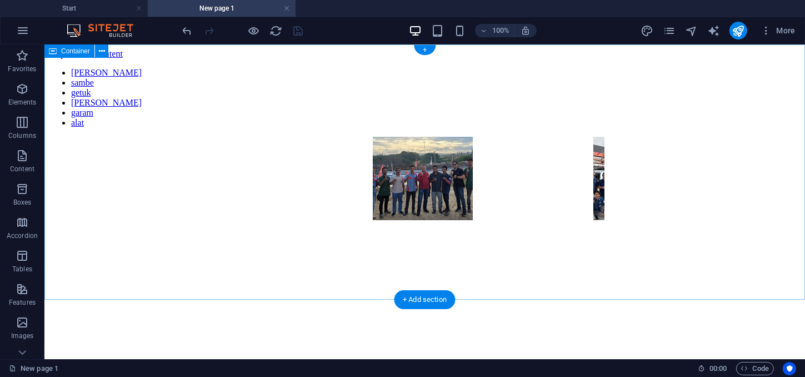
click at [401, 222] on div "gula sambe getuk trasi garam alat " width="190" height="130" /> " width="190" h…" at bounding box center [424, 144] width 752 height 154
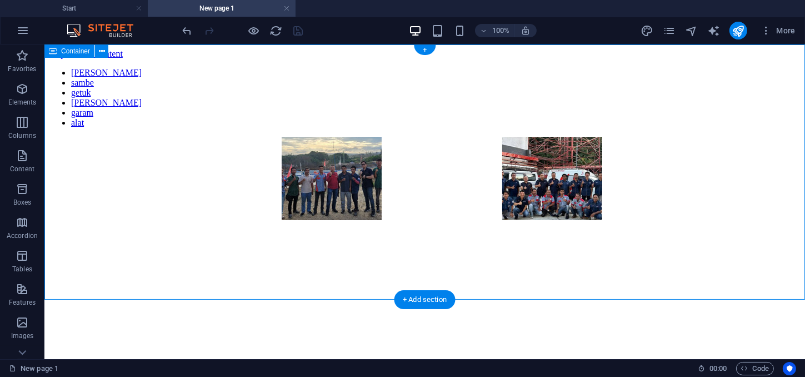
click at [401, 222] on div "gula sambe getuk trasi garam alat " width="190" height="130" /> " width="190" h…" at bounding box center [424, 144] width 752 height 154
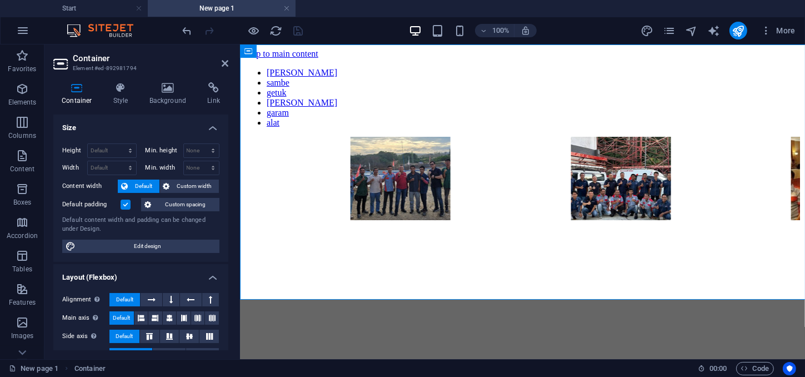
drag, startPoint x: 675, startPoint y: 7, endPoint x: 677, endPoint y: -1, distance: 8.6
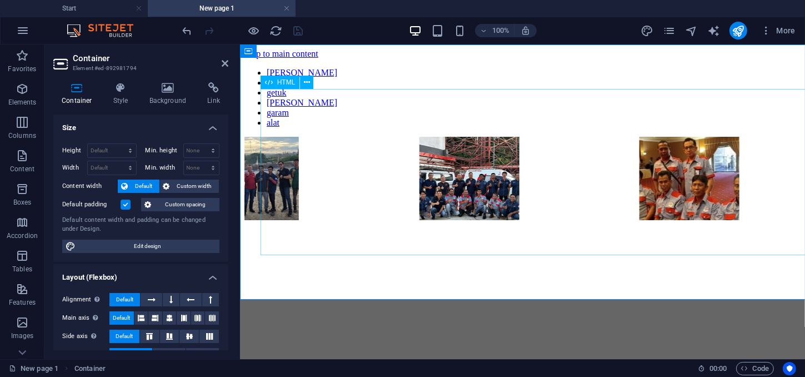
click at [418, 222] on div "gula sambe getuk trasi garam alat " width="190" height="130" /> " width="190" h…" at bounding box center [522, 144] width 556 height 154
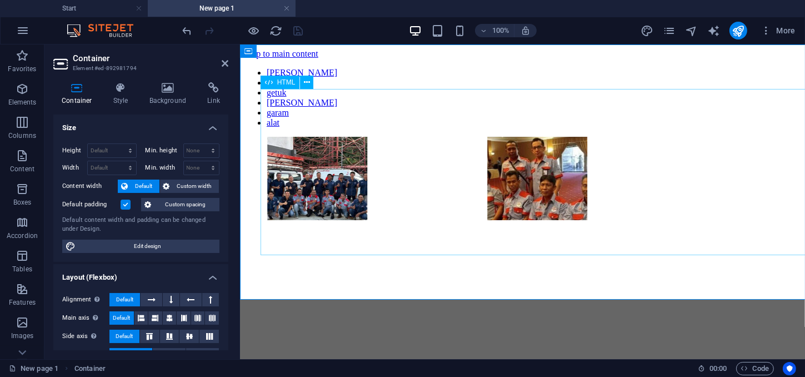
click at [418, 222] on div "gula sambe getuk trasi garam alat " width="190" height="130" /> " width="190" h…" at bounding box center [522, 144] width 556 height 154
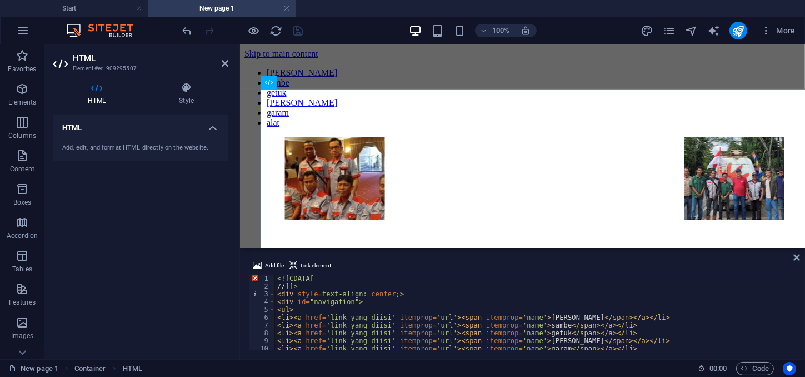
click at [295, 331] on div "<![CDATA[ // ]]> < div style = text-align: center ; > < div id = "navigation" >…" at bounding box center [737, 319] width 925 height 91
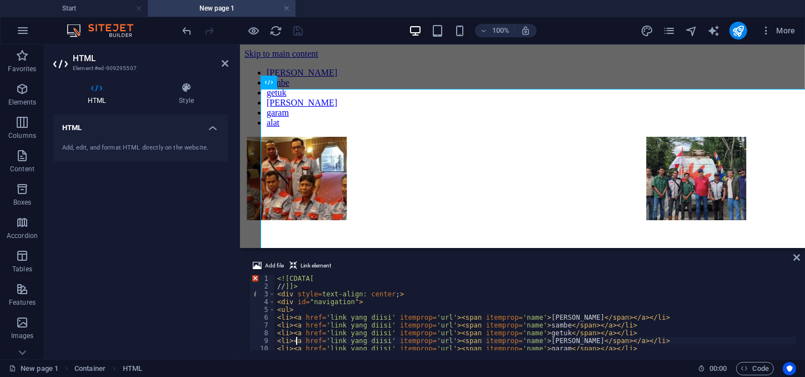
type textarea "</ul>"
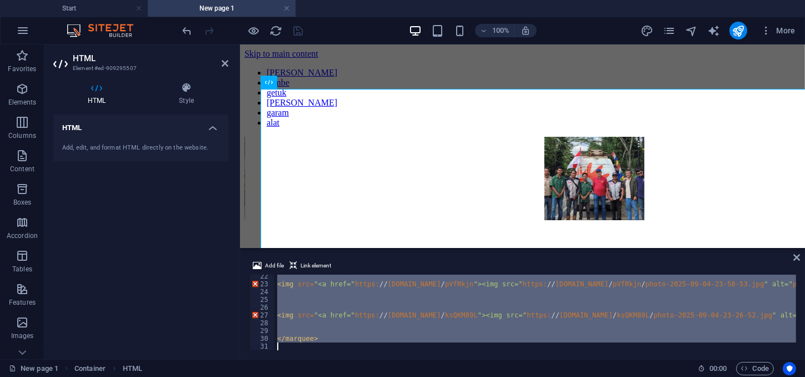
scroll to position [166, 0]
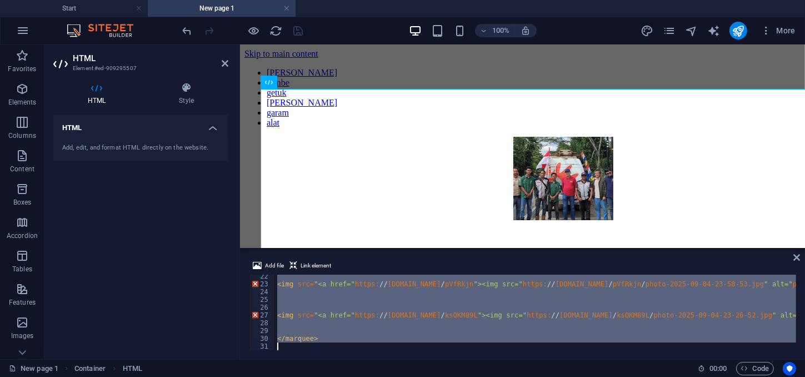
drag, startPoint x: 278, startPoint y: 339, endPoint x: 289, endPoint y: 373, distance: 36.2
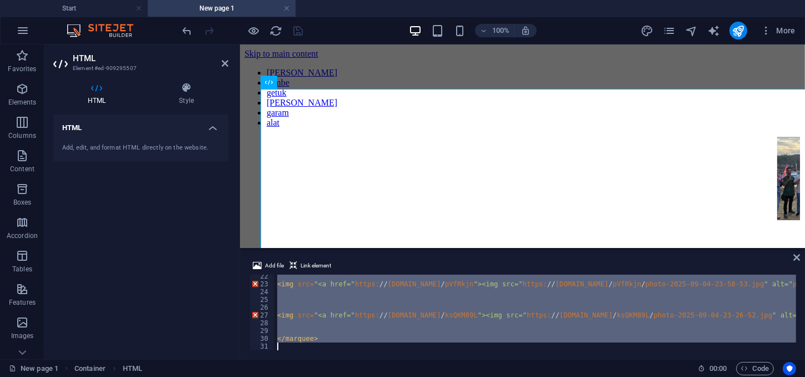
click at [289, 350] on div "<img src="<a href="https://ibb.co.com/xqfbmWp3"><img src="https://i.ibb.co.com/…" at bounding box center [522, 312] width 547 height 76
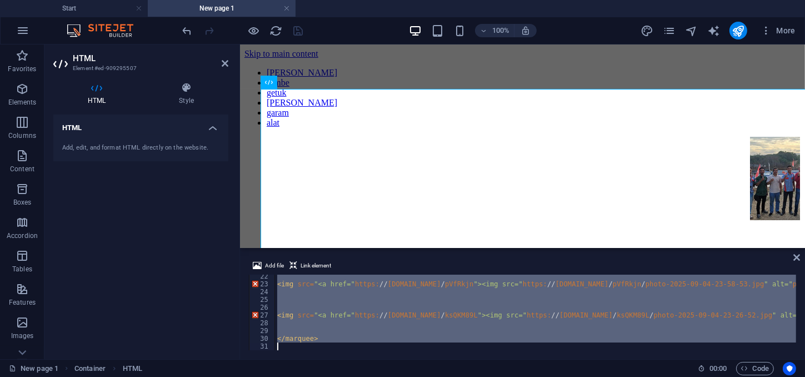
type textarea "</marquee>"
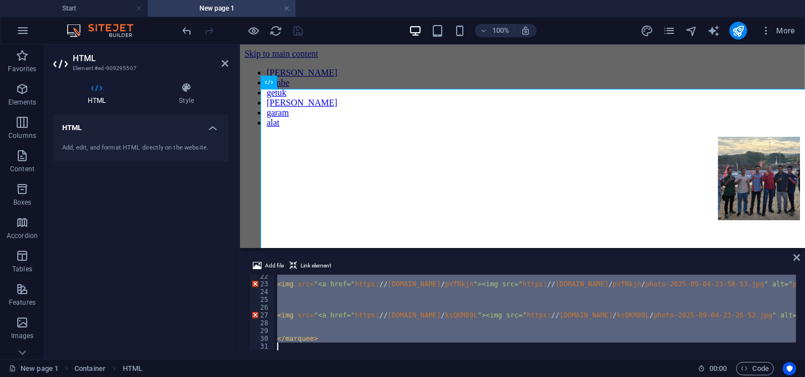
paste textarea
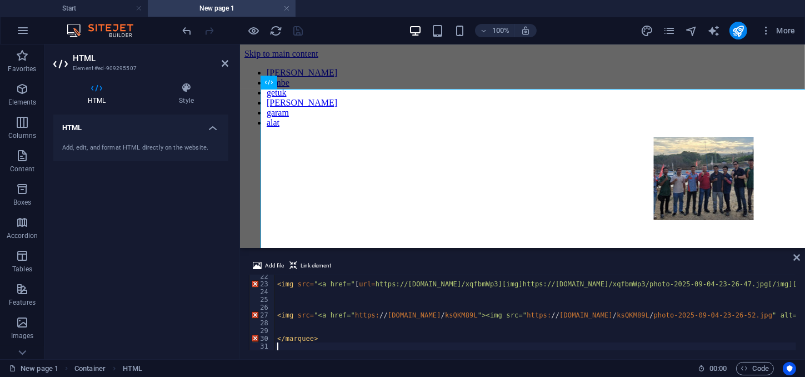
scroll to position [173, 0]
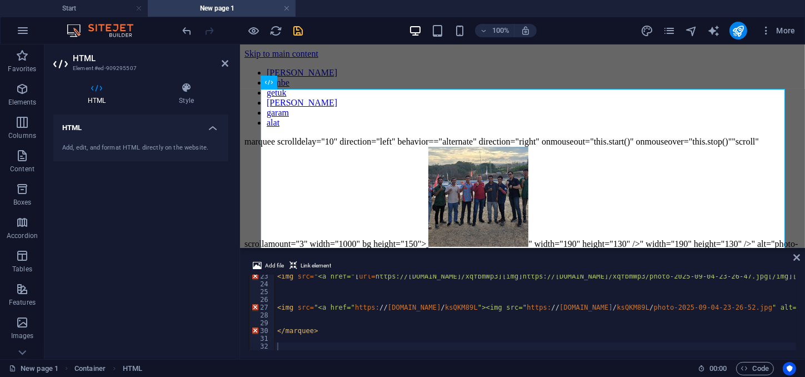
drag, startPoint x: 215, startPoint y: 223, endPoint x: 237, endPoint y: 189, distance: 40.5
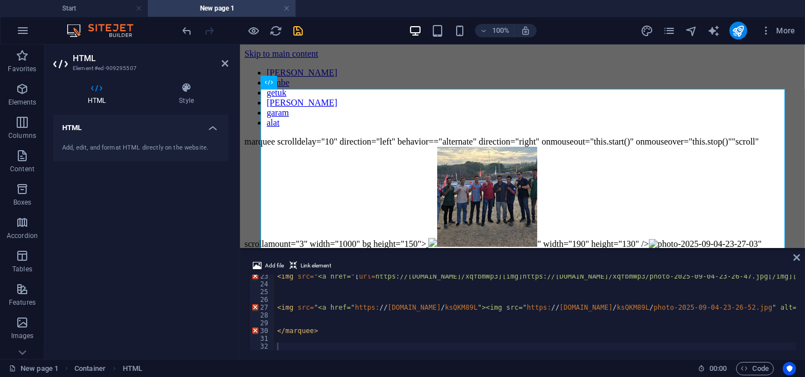
click at [215, 221] on div "HTML Add, edit, and format HTML directly on the website." at bounding box center [140, 232] width 175 height 236
click at [299, 32] on icon "save" at bounding box center [298, 30] width 13 height 13
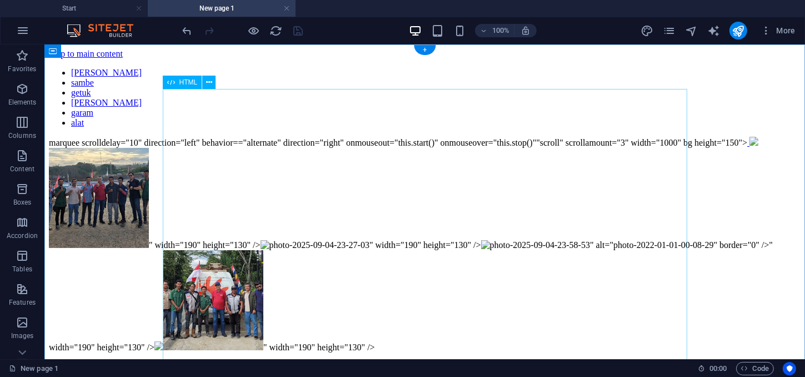
scroll to position [0, 0]
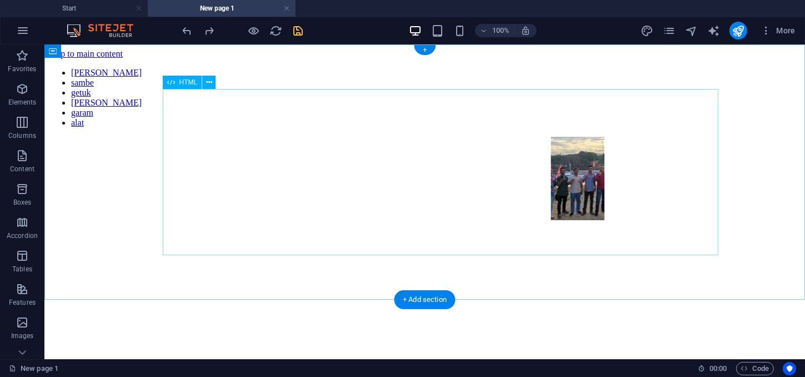
click at [242, 222] on div "gula sambe getuk trasi garam alat " width="190" height="130" /> " width="190" h…" at bounding box center [424, 144] width 752 height 154
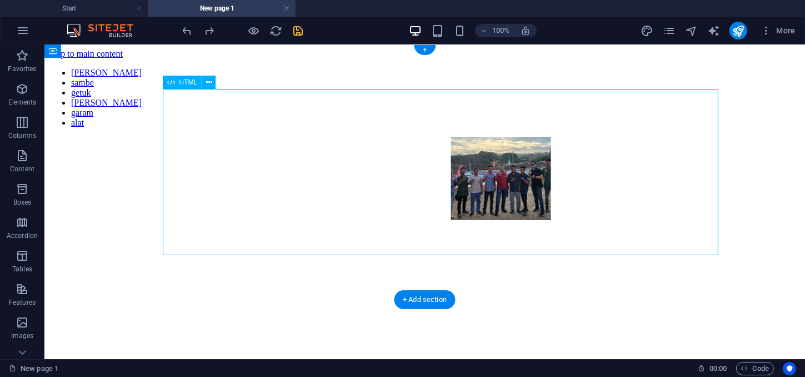
click at [242, 222] on div "gula sambe getuk trasi garam alat " width="190" height="130" /> " width="190" h…" at bounding box center [424, 144] width 752 height 154
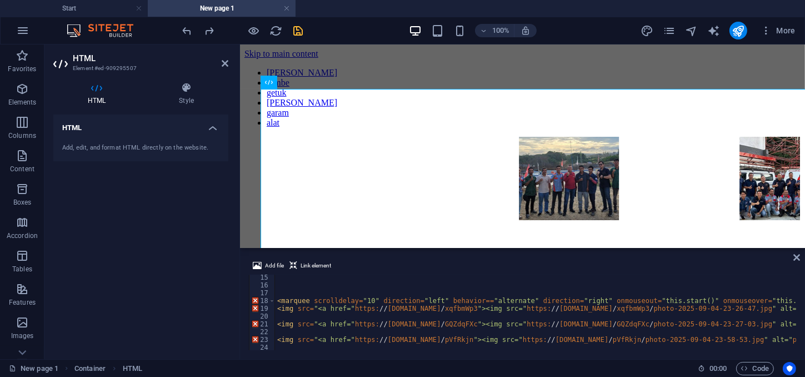
scroll to position [112, 0]
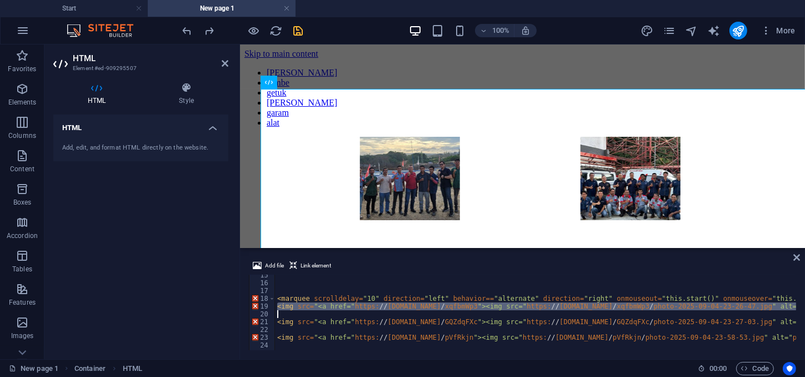
click at [279, 311] on div "< marquee scrolldelay = "10" direction = "left" behavior == "alternate" directi…" at bounding box center [737, 316] width 925 height 91
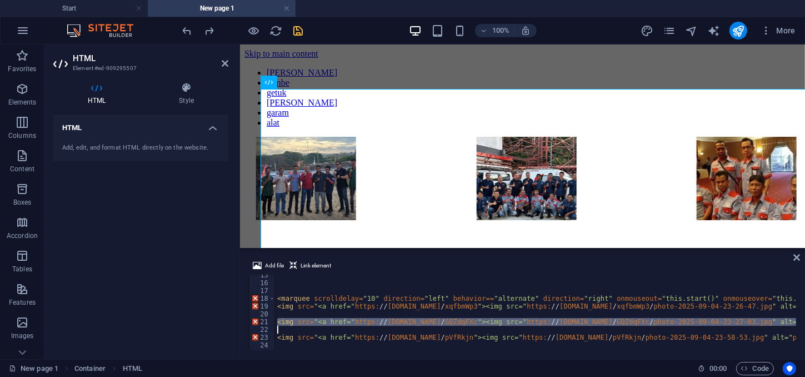
click at [279, 326] on div "< marquee scrolldelay = "10" direction = "left" behavior == "alternate" directi…" at bounding box center [737, 316] width 925 height 91
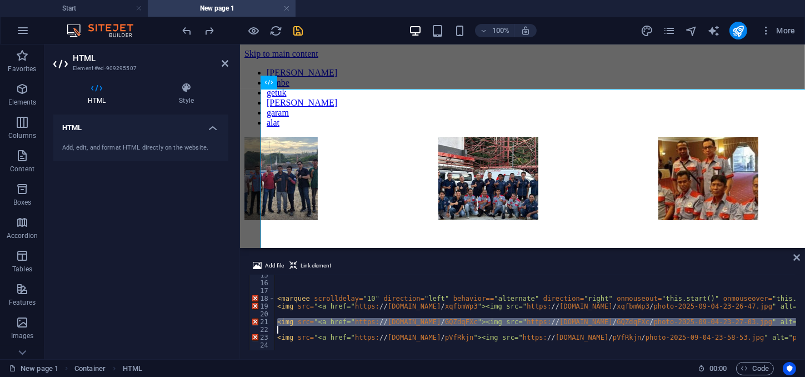
type textarea "<img src="<a href="https://ibb.co.com/GQZdqFXc"><img src="https://i.ibb.co.com/…"
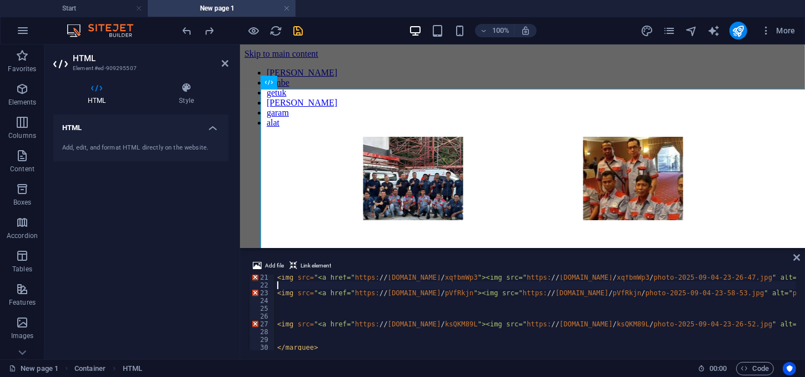
scroll to position [160, 0]
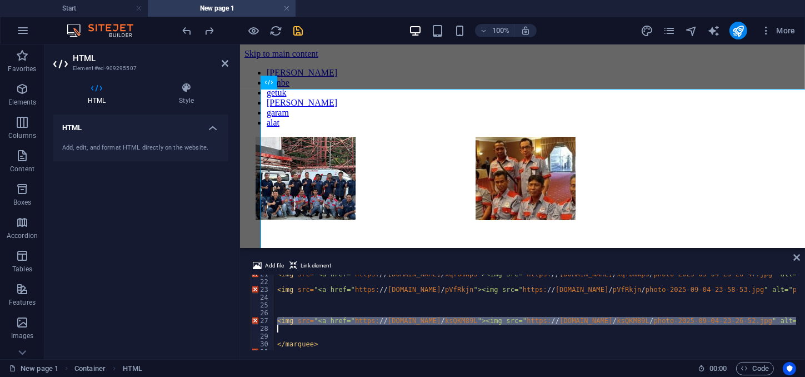
drag, startPoint x: 277, startPoint y: 318, endPoint x: 279, endPoint y: 327, distance: 8.8
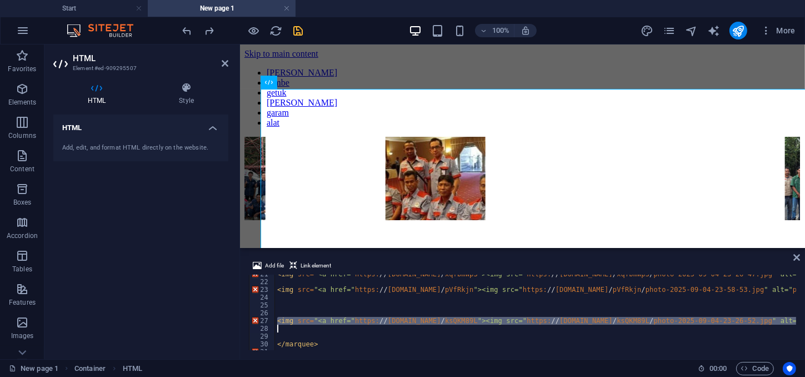
click at [279, 327] on div "< img src = "<a href=" https: // ibb.co.com / xqfbmWp3 "><img src=" https: // i…" at bounding box center [737, 315] width 925 height 91
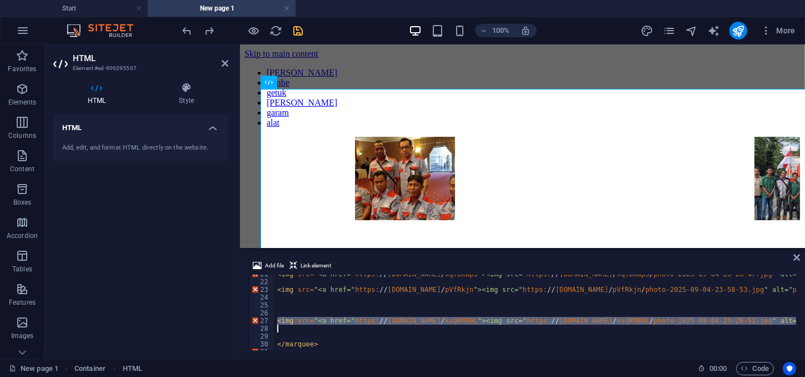
type textarea "<img src="<a href="https://ibb.co.com/ksQKM89L"><img src="https://i.ibb.co.com/…"
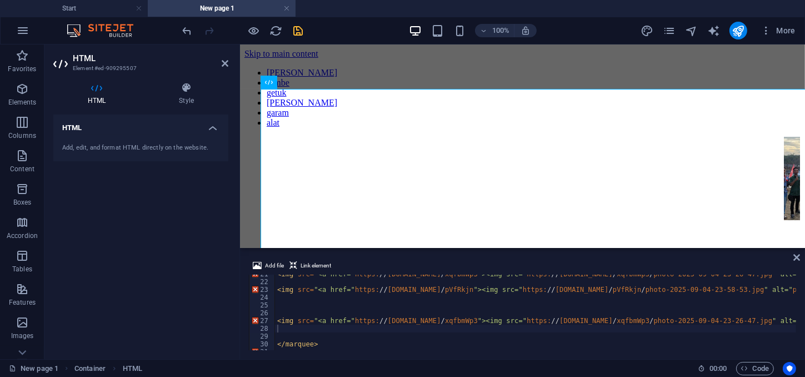
drag, startPoint x: 159, startPoint y: 275, endPoint x: 169, endPoint y: 247, distance: 29.7
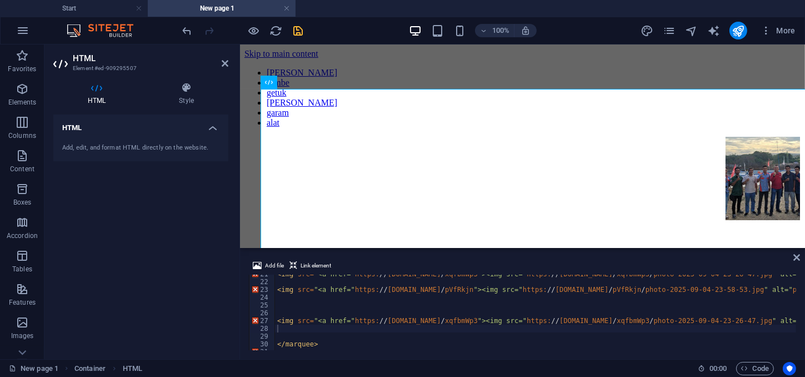
click at [160, 271] on div "HTML Add, edit, and format HTML directly on the website." at bounding box center [140, 232] width 175 height 236
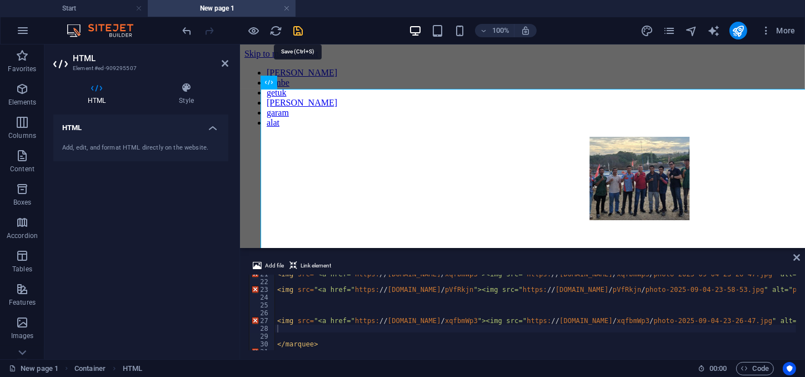
click at [299, 32] on icon "save" at bounding box center [298, 30] width 13 height 13
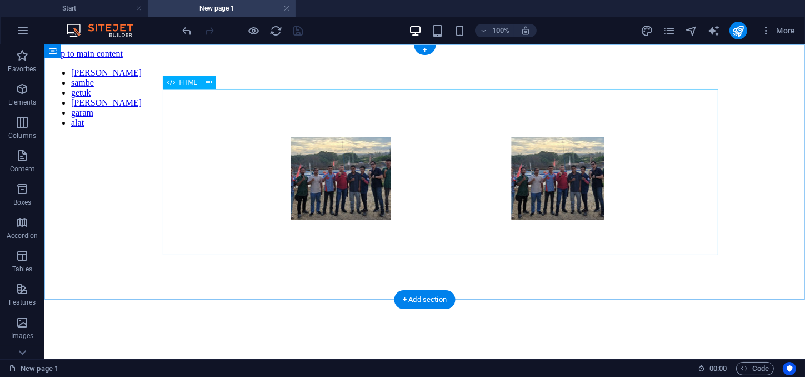
click at [329, 187] on div "gula sambe getuk trasi garam alat " width="190" height="130" /> " width="190" h…" at bounding box center [424, 144] width 752 height 154
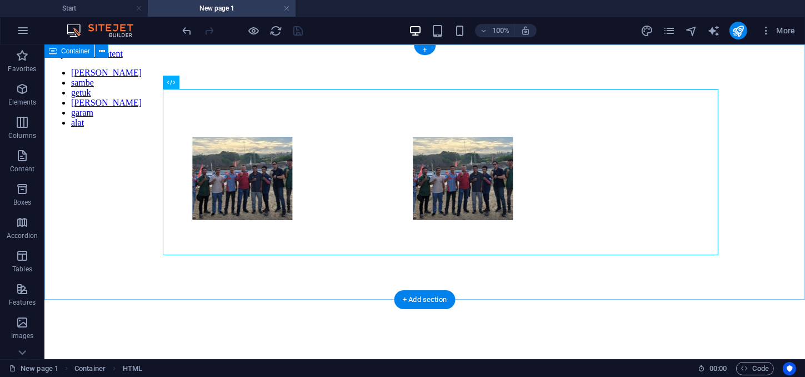
click at [120, 208] on div "gula sambe getuk trasi garam alat " width="190" height="130" /> " width="190" h…" at bounding box center [424, 144] width 752 height 154
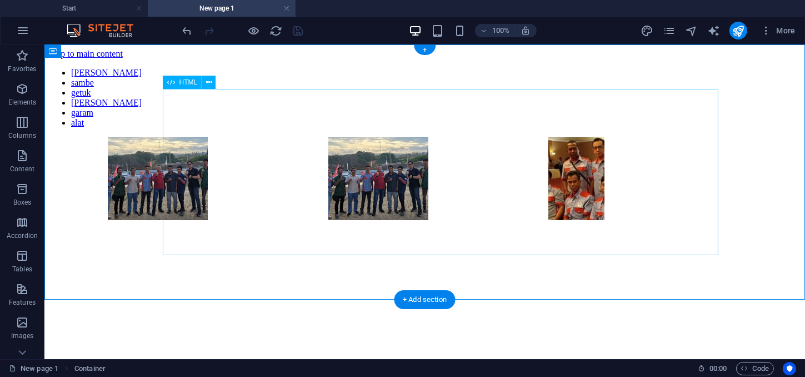
click at [256, 222] on div "gula sambe getuk trasi garam alat " width="190" height="130" /> " width="190" h…" at bounding box center [424, 144] width 752 height 154
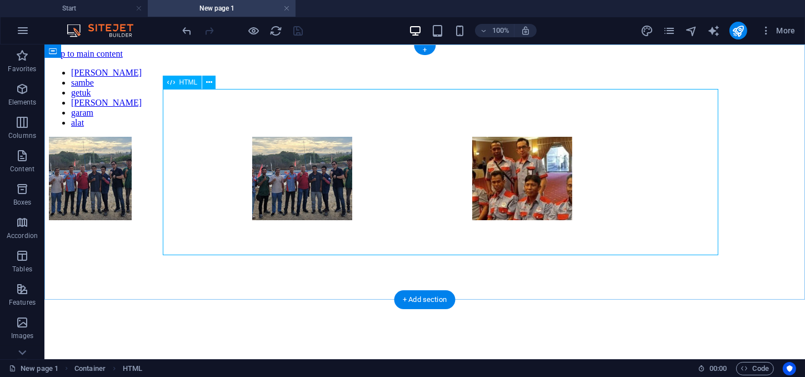
click at [426, 222] on div "gula sambe getuk trasi garam alat " width="190" height="130" /> " width="190" h…" at bounding box center [424, 144] width 752 height 154
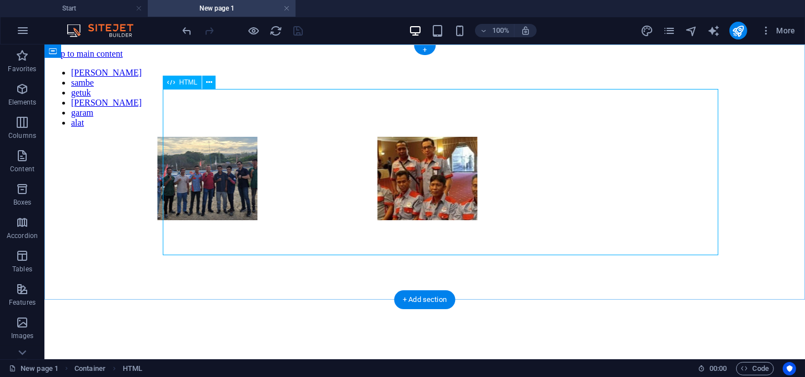
click at [426, 222] on div "gula sambe getuk trasi garam alat " width="190" height="130" /> " width="190" h…" at bounding box center [424, 144] width 752 height 154
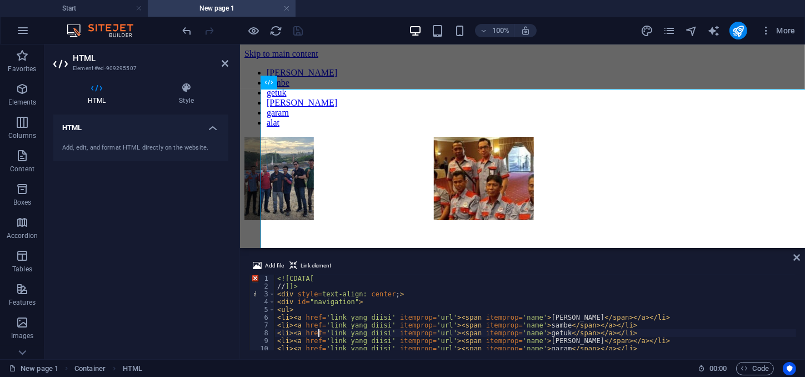
click at [317, 333] on div "<![CDATA[ // ]]> < div style = text-align: center ; > < div id = "navigation" >…" at bounding box center [737, 319] width 925 height 91
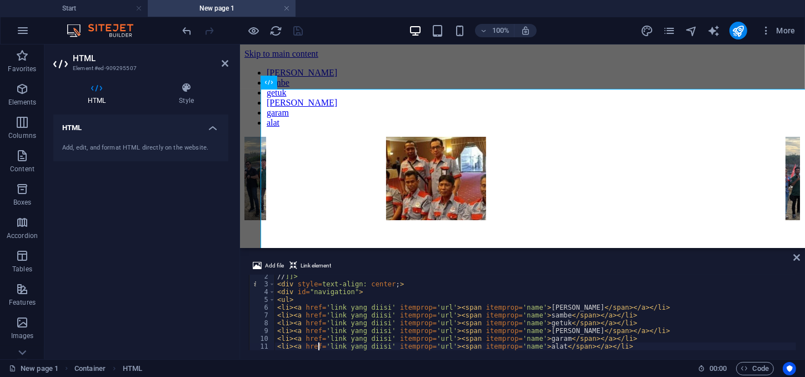
type textarea "</ul>"
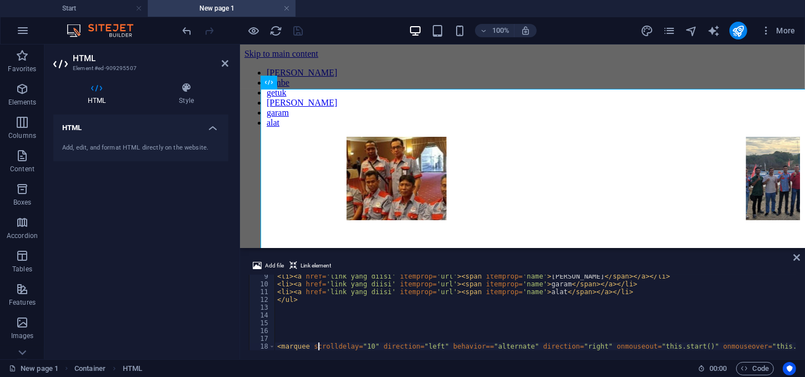
type textarea "<img src="<a href="https://ibb.co.com/xqfbmWp3"><img src="https://i.ibb.co.com/…"
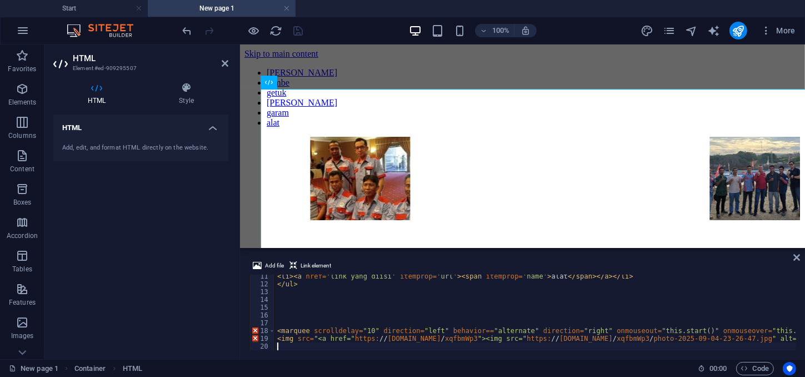
type textarea "<img src="<a href="https://ibb.co.com/xqfbmWp3"><img src="https://i.ibb.co.com/…"
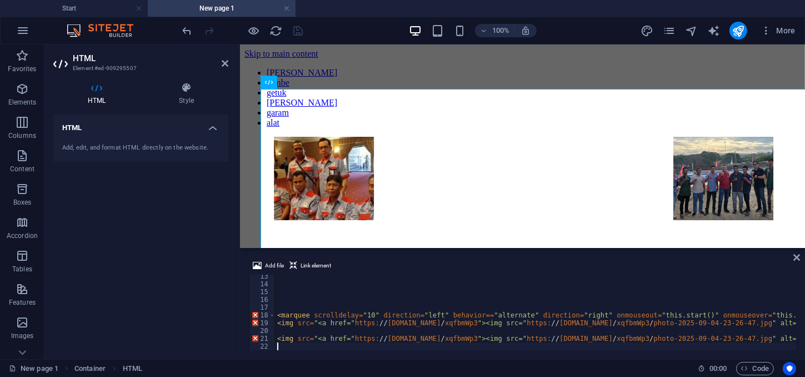
type textarea "<img src="<a href="https://ibb.co.com/pVfRkjn"><img src="https://i.ibb.co.com/p…"
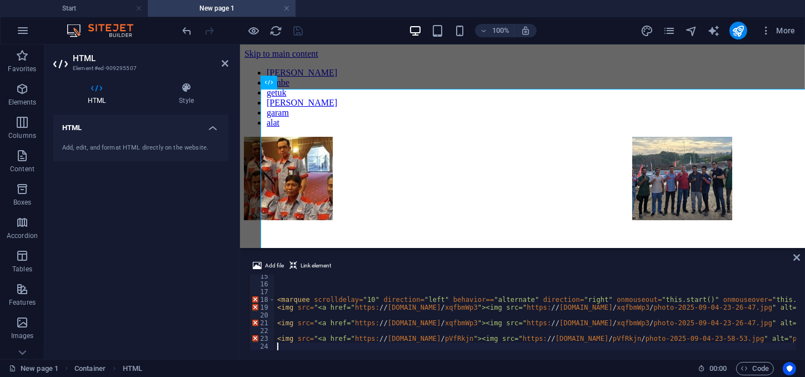
scroll to position [111, 0]
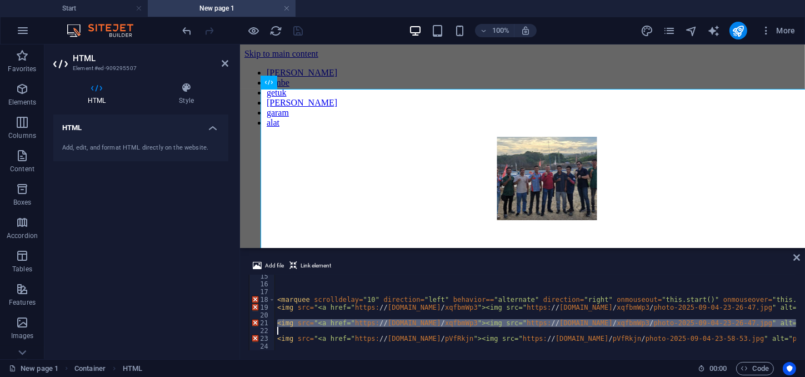
click at [277, 327] on div "< marquee scrolldelay = "10" direction = "left" behavior == "alternate" directi…" at bounding box center [737, 317] width 925 height 91
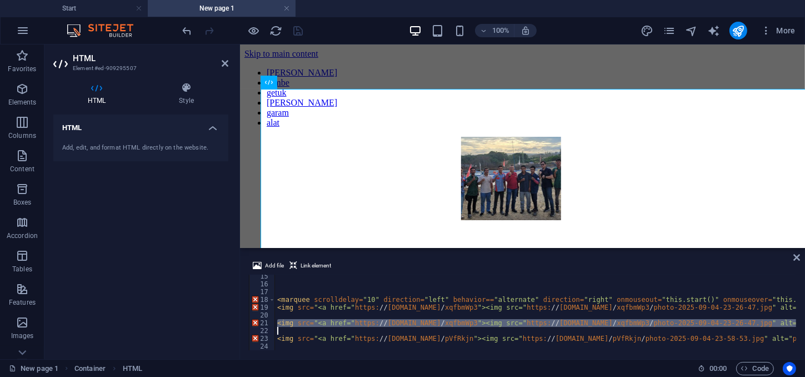
type textarea "<img src="<a href="https://ibb.co.com/xqfbmWp3"><img src="https://i.ibb.co.com/…"
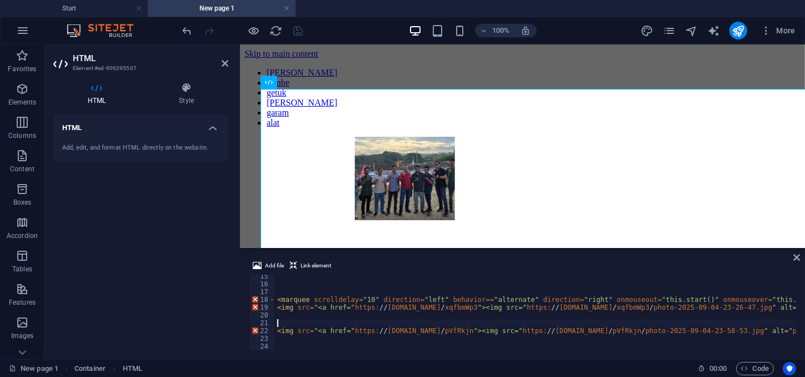
click at [303, 339] on div "15 16 17 18 19 20 21 22 23 24 25 26 < marquee scrolldelay = "10" direction = "l…" at bounding box center [522, 312] width 547 height 76
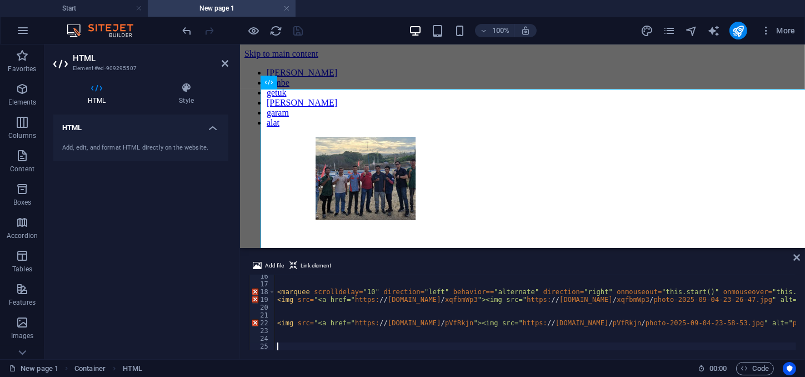
type textarea "<img src="<a href="https://ibb.co.com/xqfbmWp3"><img src="https://i.ibb.co.com/…"
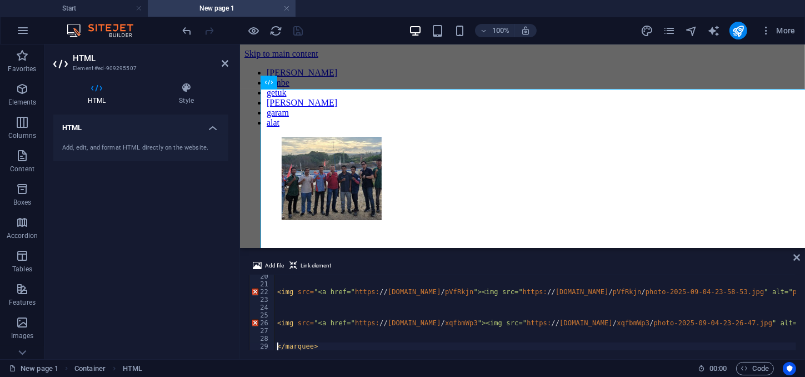
scroll to position [150, 0]
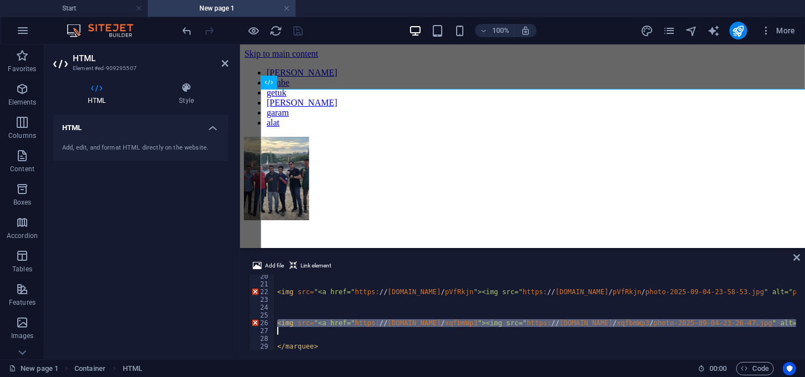
drag, startPoint x: 277, startPoint y: 324, endPoint x: 280, endPoint y: 331, distance: 7.7
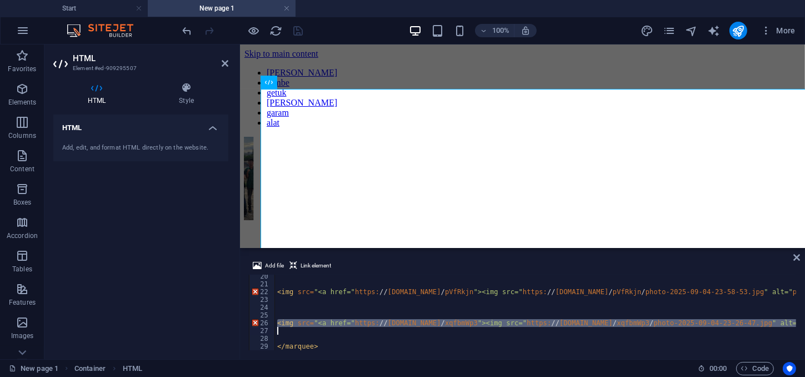
click at [280, 331] on div "< img src = "<a href=" https: // ibb.co.com / pVfRkjn "><img src=" https: // i.…" at bounding box center [737, 317] width 925 height 91
type textarea "<img src="<a href="https://ibb.co.com/xqfbmWp3"><img src="https://i.ibb.co.com/…"
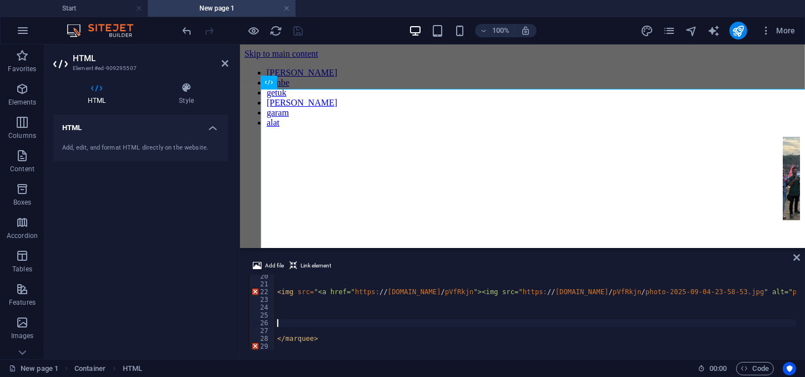
drag, startPoint x: 210, startPoint y: 298, endPoint x: 236, endPoint y: 199, distance: 102.7
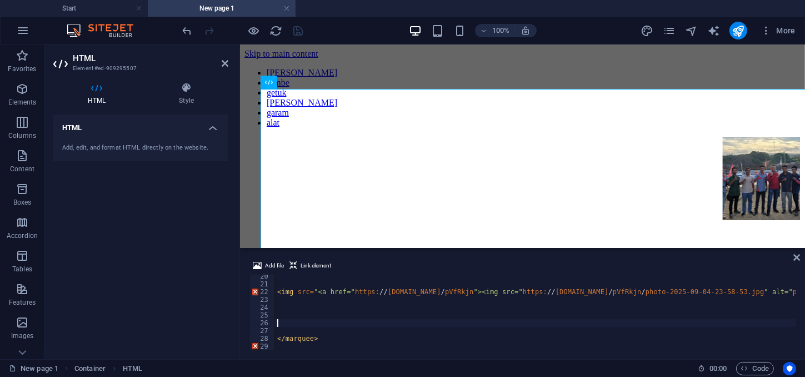
click at [208, 274] on div "HTML Add, edit, and format HTML directly on the website." at bounding box center [140, 232] width 175 height 236
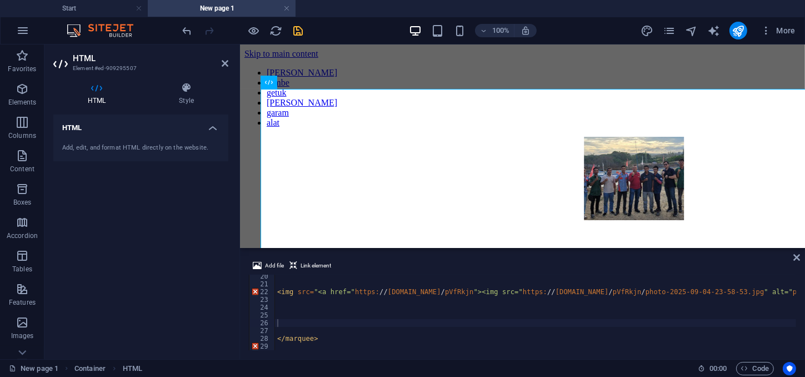
click at [299, 29] on icon "save" at bounding box center [298, 30] width 13 height 13
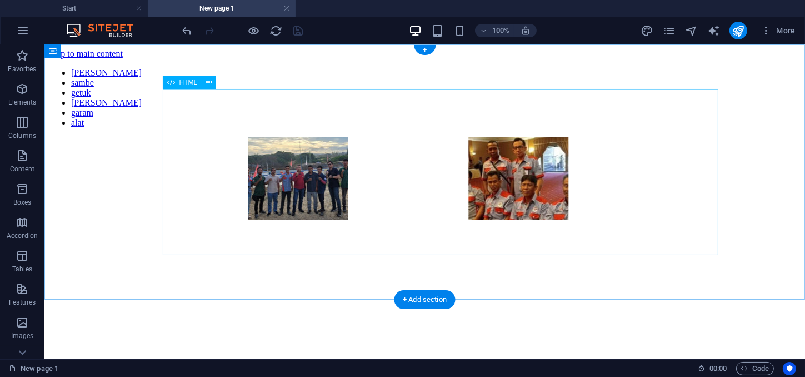
click at [406, 222] on div "gula sambe getuk trasi garam alat " width="190" height="130" /> " alt="photo-20…" at bounding box center [424, 144] width 752 height 154
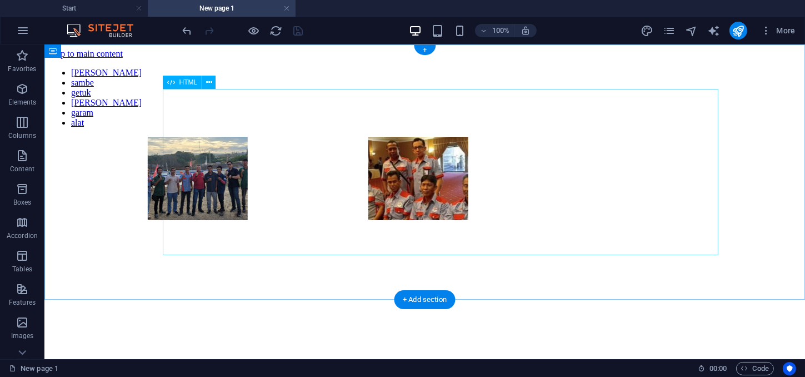
click at [406, 222] on div "gula sambe getuk trasi garam alat " width="190" height="130" /> " alt="photo-20…" at bounding box center [424, 144] width 752 height 154
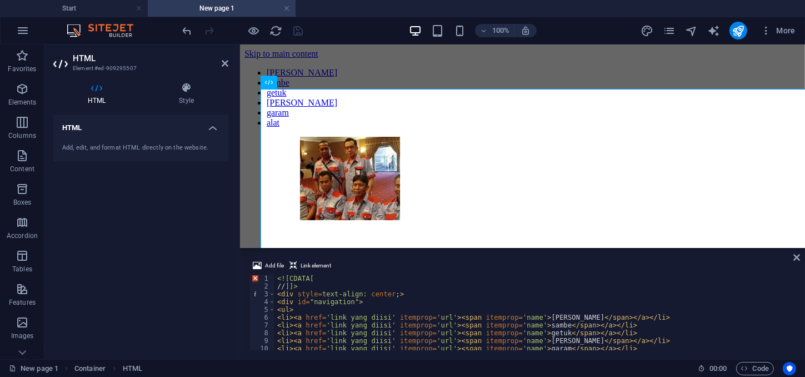
click at [284, 340] on div "1 2 3 4 5 6 7 8 9 10 11 <![CDATA[ // ]]> < div style = text-align: center ; > <…" at bounding box center [522, 312] width 547 height 76
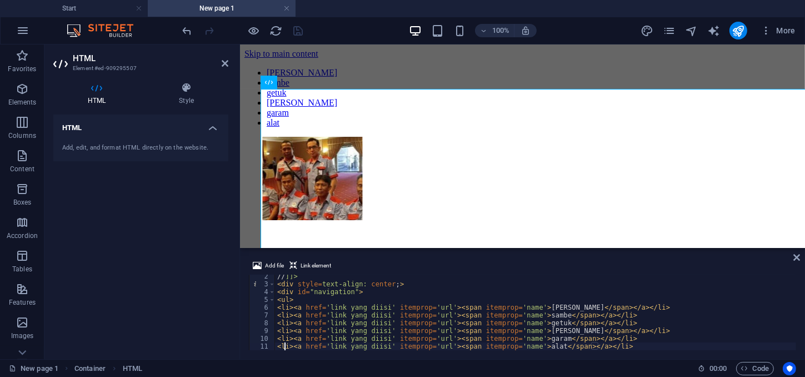
type textarea "</ul>"
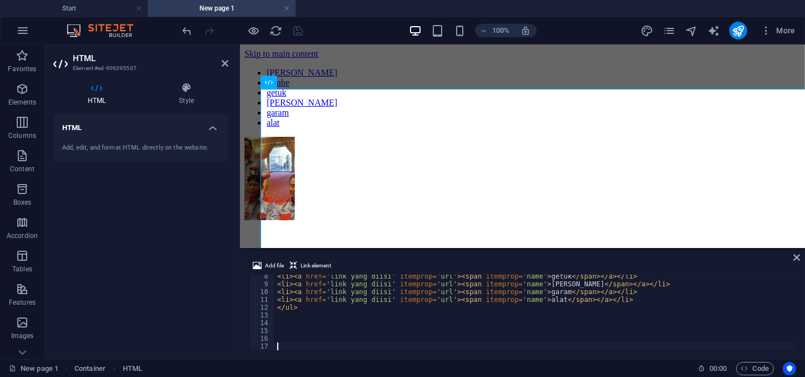
type textarea "<img src="<a href="https://ibb.co.com/xqfbmWp3"><img src="https://i.ibb.co.com/…"
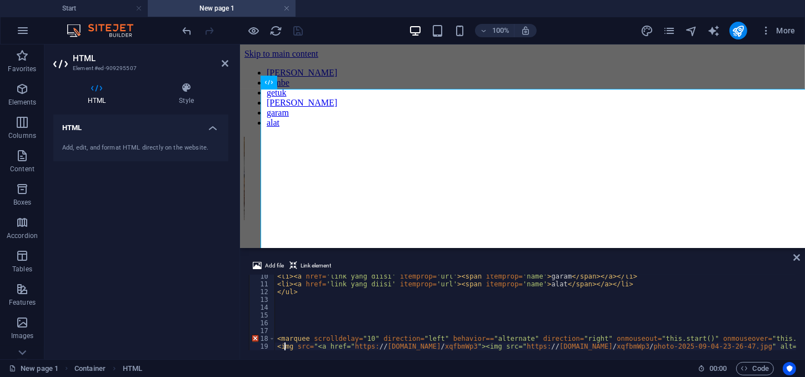
scroll to position [111, 0]
type textarea "<img src="<a href="https://ibb.co.com/pVfRkjn"><img src="https://i.ibb.co.com/p…"
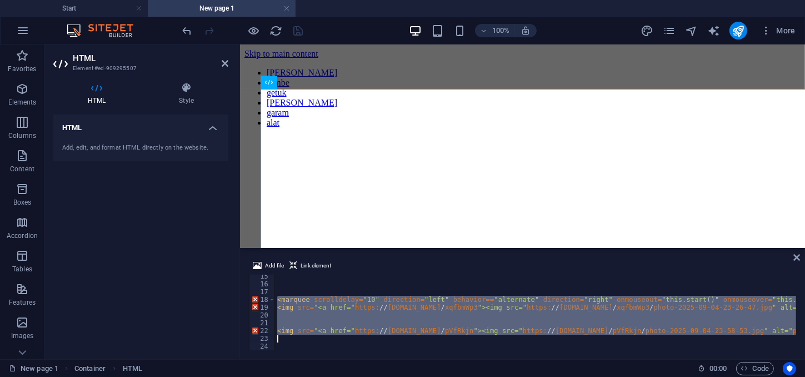
scroll to position [150, 0]
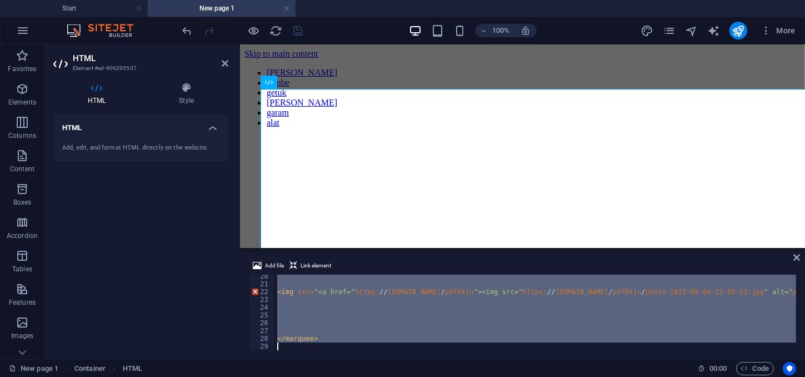
drag, startPoint x: 276, startPoint y: 300, endPoint x: 301, endPoint y: 363, distance: 68.1
click at [301, 350] on div "< img src = "<a href=" https: // ibb.co.com / pVfRkjn "><img src=" https: // i.…" at bounding box center [535, 312] width 521 height 76
type textarea "</marquee>"
paste textarea
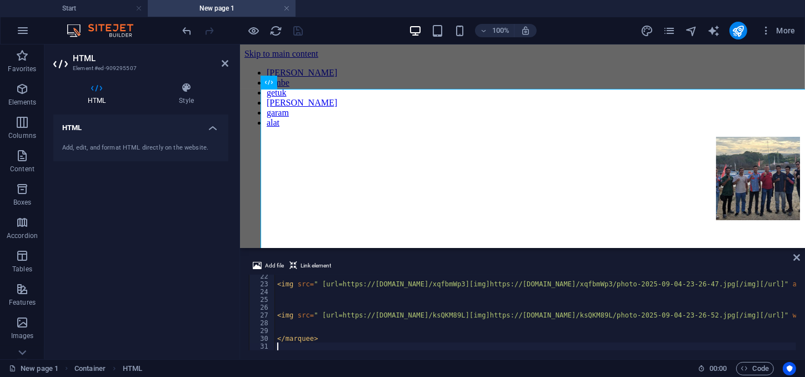
scroll to position [166, 0]
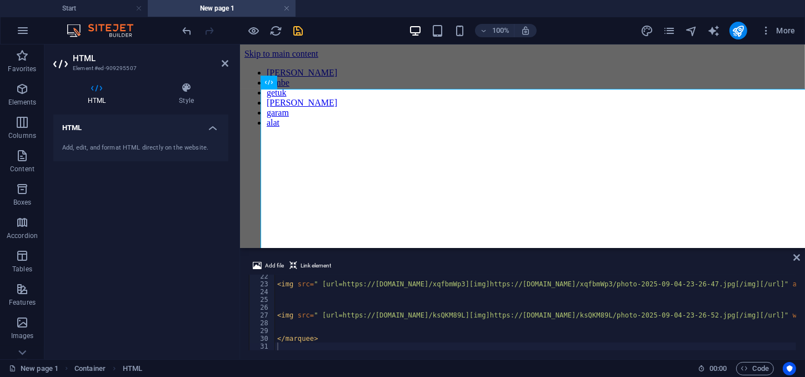
drag, startPoint x: 219, startPoint y: 254, endPoint x: 219, endPoint y: 248, distance: 6.1
click at [219, 253] on div "HTML Add, edit, and format HTML directly on the website." at bounding box center [140, 232] width 175 height 236
click at [299, 26] on icon "save" at bounding box center [298, 30] width 13 height 13
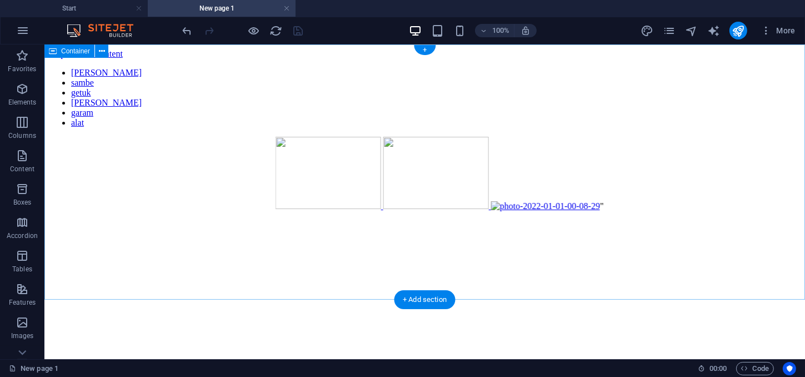
click at [343, 222] on div "gula sambe getuk trasi garam alat " width="190" height="130" />" at bounding box center [424, 144] width 752 height 154
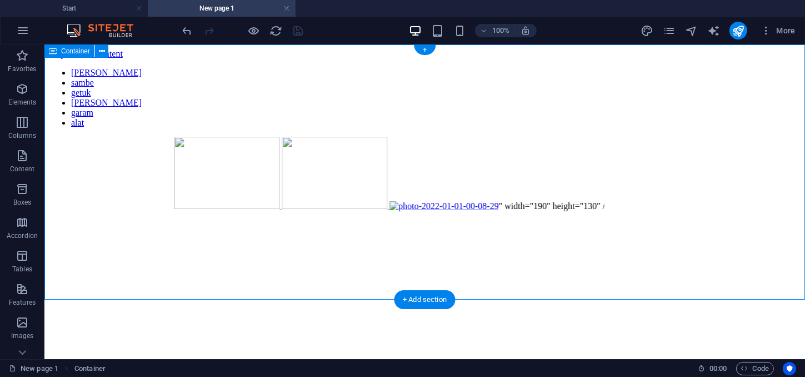
click at [107, 107] on div "gula sambe getuk trasi garam alat " width="190" height="130" />" at bounding box center [424, 144] width 752 height 154
click at [106, 122] on div "gula sambe getuk trasi garam alat " width="190" height="130" />" at bounding box center [424, 144] width 752 height 154
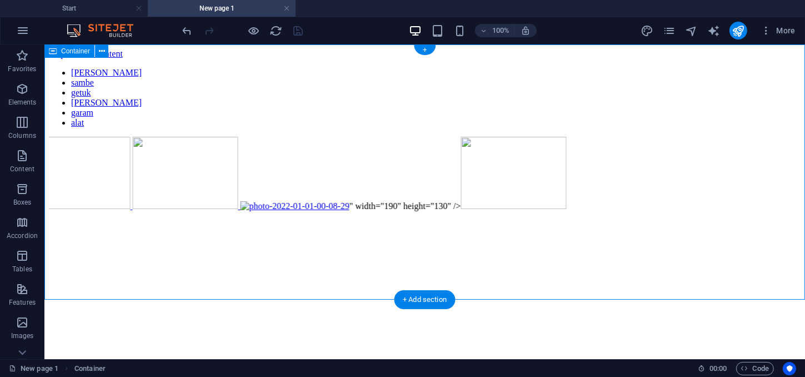
click at [105, 131] on div "gula sambe getuk trasi garam alat " width="190" height="130" />" at bounding box center [424, 144] width 752 height 154
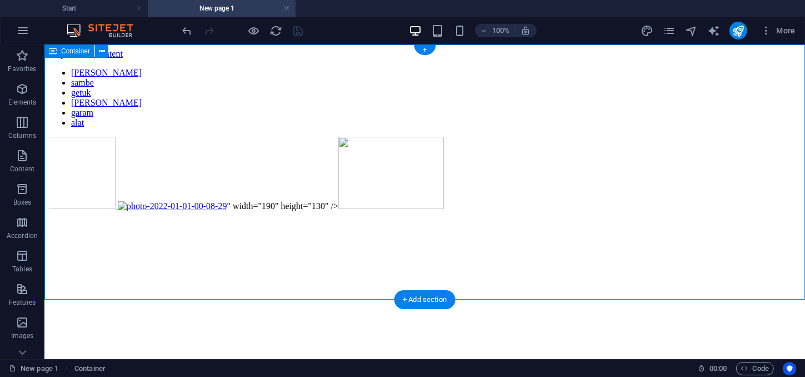
click at [687, 222] on div "gula sambe getuk trasi garam alat " width="190" height="130" />" at bounding box center [424, 144] width 752 height 154
click at [731, 139] on div "gula sambe getuk trasi garam alat " width="190" height="130" />" at bounding box center [424, 144] width 752 height 154
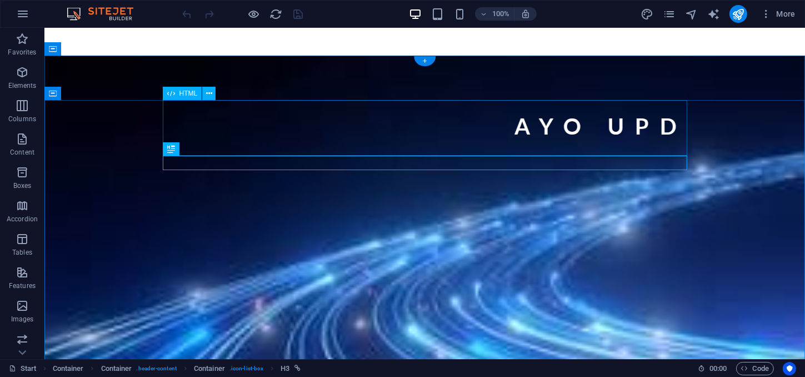
click at [360, 126] on div "AYO UPDATE PENGUKURAN FO" at bounding box center [424, 130] width 525 height 61
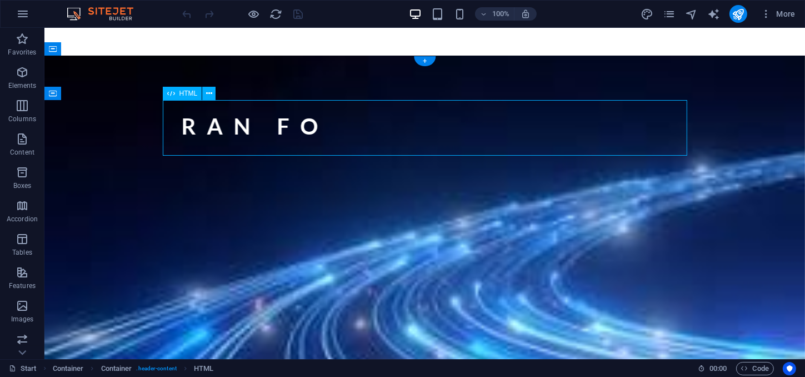
click at [360, 126] on div "AYO UPDATE PENGUKURAN FO" at bounding box center [424, 130] width 525 height 61
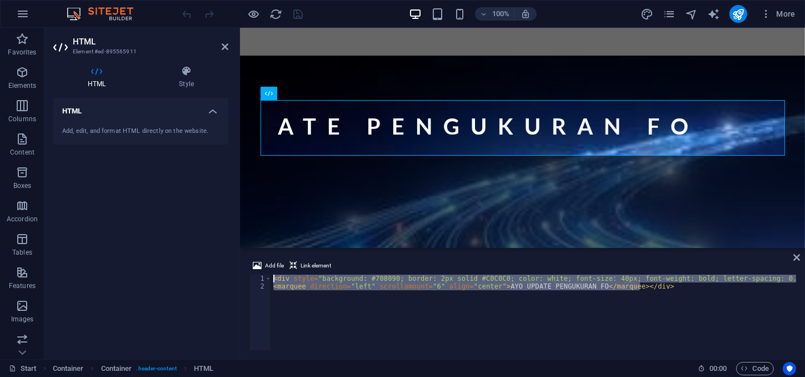
drag, startPoint x: 641, startPoint y: 288, endPoint x: 268, endPoint y: 277, distance: 373.0
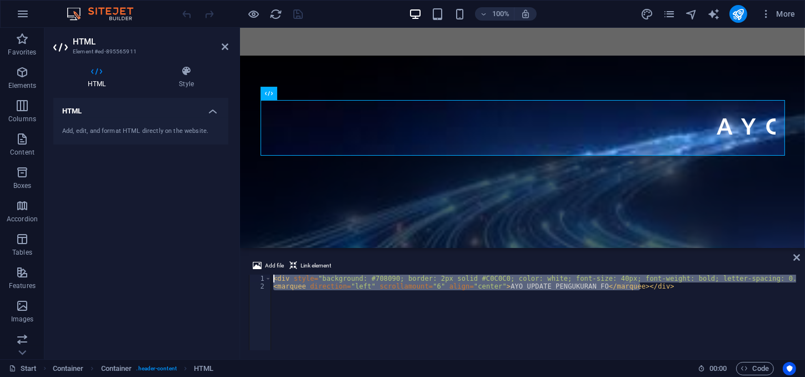
click at [271, 277] on div "< div style = "background: #708090; border: 2px solid #C0C0C0; color: white; fo…" at bounding box center [533, 312] width 525 height 76
click at [447, 281] on div "< div style = "background: #708090; border: 2px solid #C0C0C0; color: white; fo…" at bounding box center [533, 312] width 525 height 76
type textarea "<div style="background: #708090; border: 2px solid #C0C0C0; color: white; font-…"
